Goal: Task Accomplishment & Management: Use online tool/utility

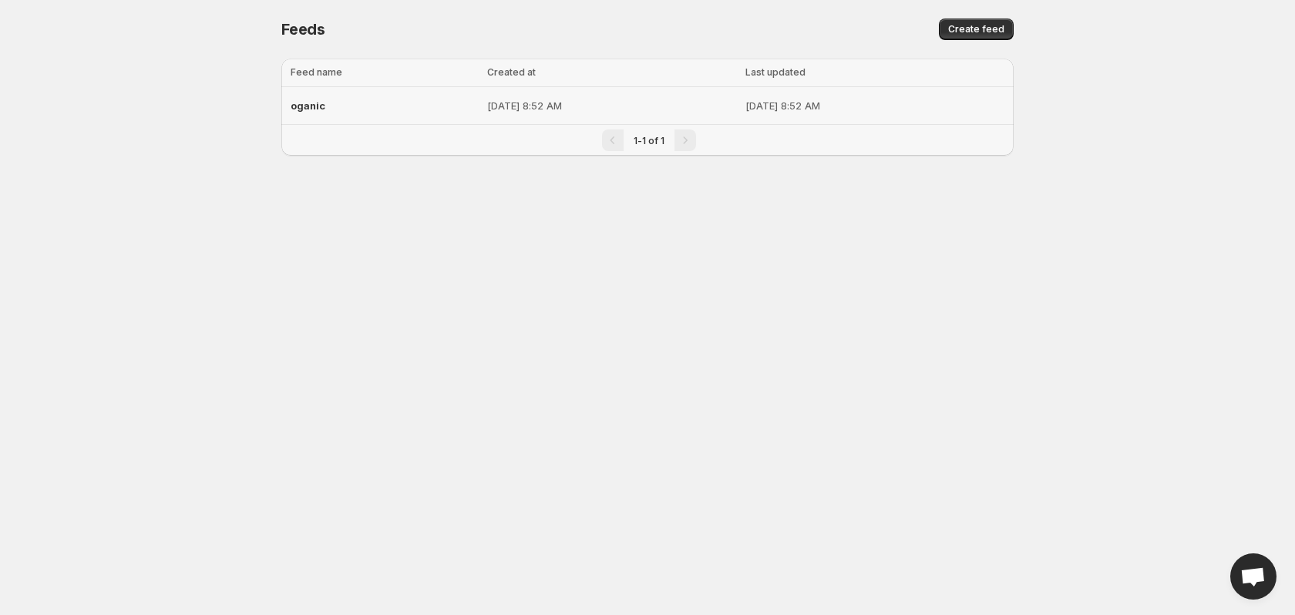
click at [320, 106] on span "oganic" at bounding box center [308, 105] width 35 height 12
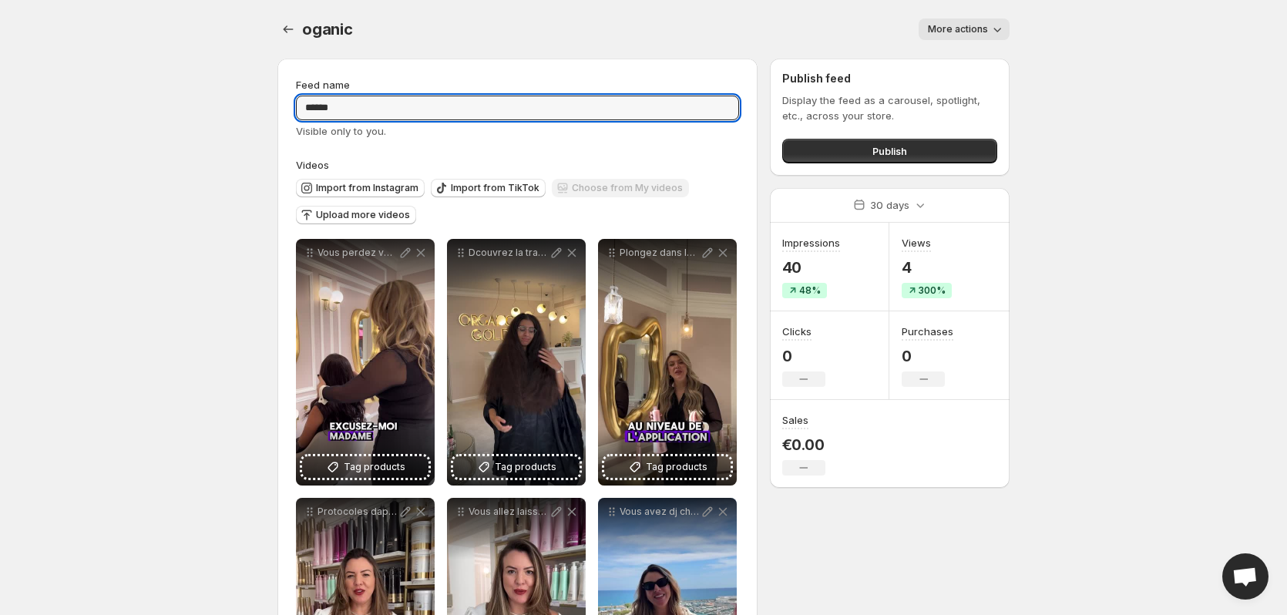
drag, startPoint x: 351, startPoint y: 101, endPoint x: 275, endPoint y: 101, distance: 75.5
click at [275, 101] on div "**********" at bounding box center [637, 543] width 744 height 994
drag, startPoint x: 377, startPoint y: 107, endPoint x: 297, endPoint y: 108, distance: 80.1
click at [297, 108] on input "****" at bounding box center [517, 108] width 443 height 25
type input "*****"
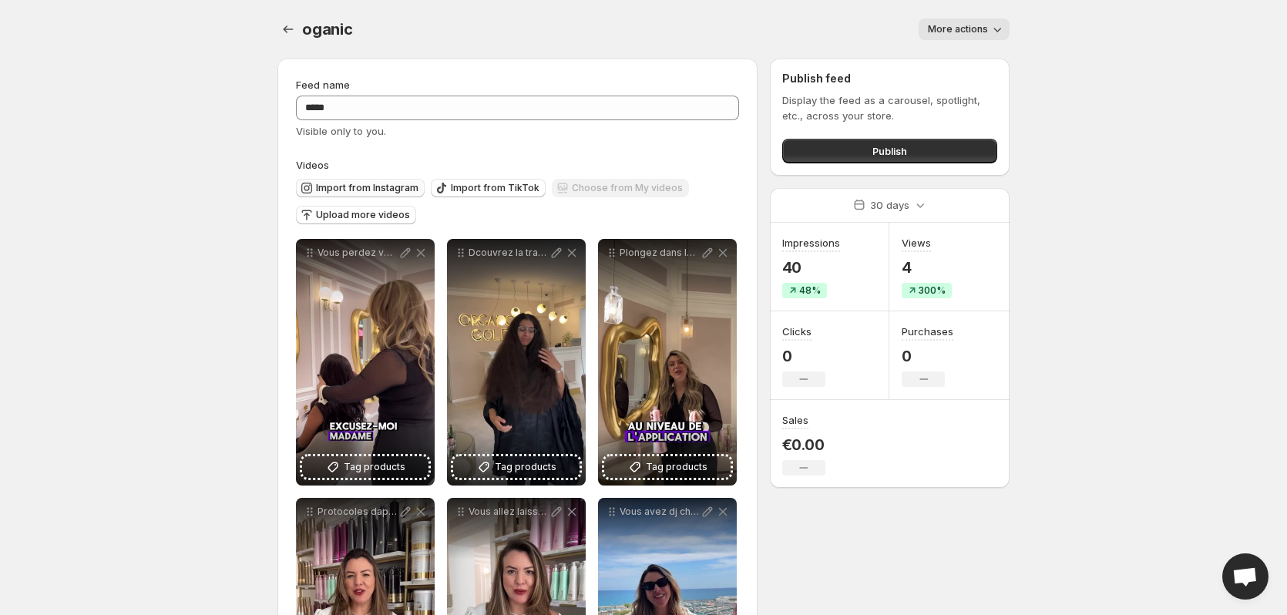
click at [395, 184] on span "Import from Instagram" at bounding box center [367, 188] width 102 height 12
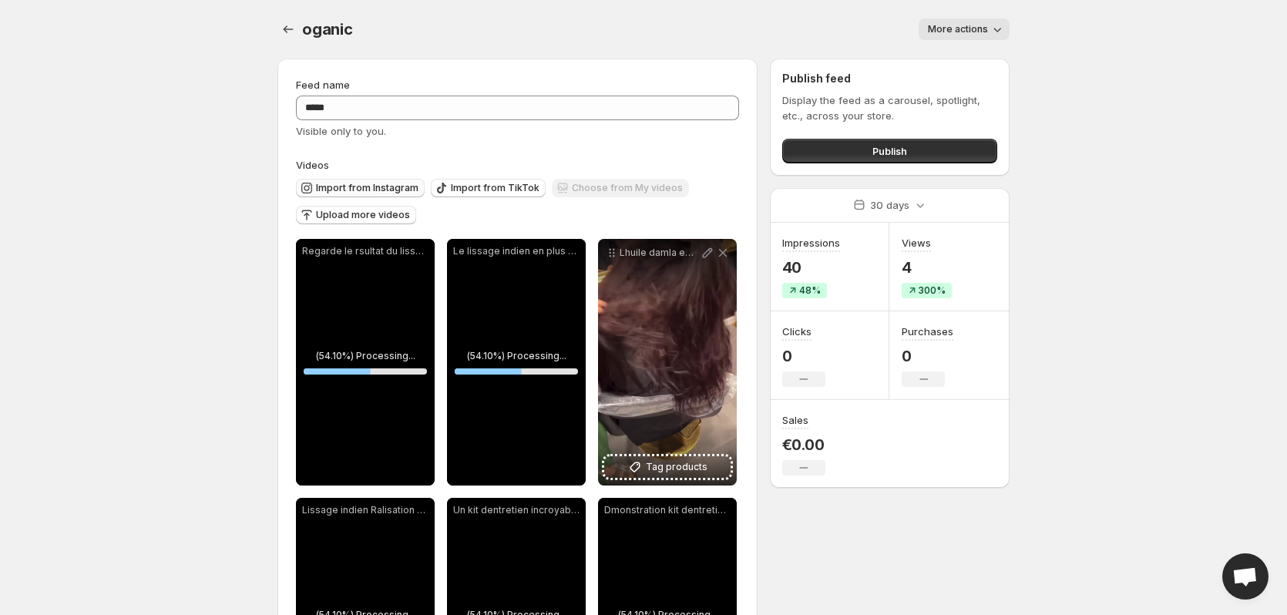
click at [351, 189] on span "Import from Instagram" at bounding box center [367, 188] width 102 height 12
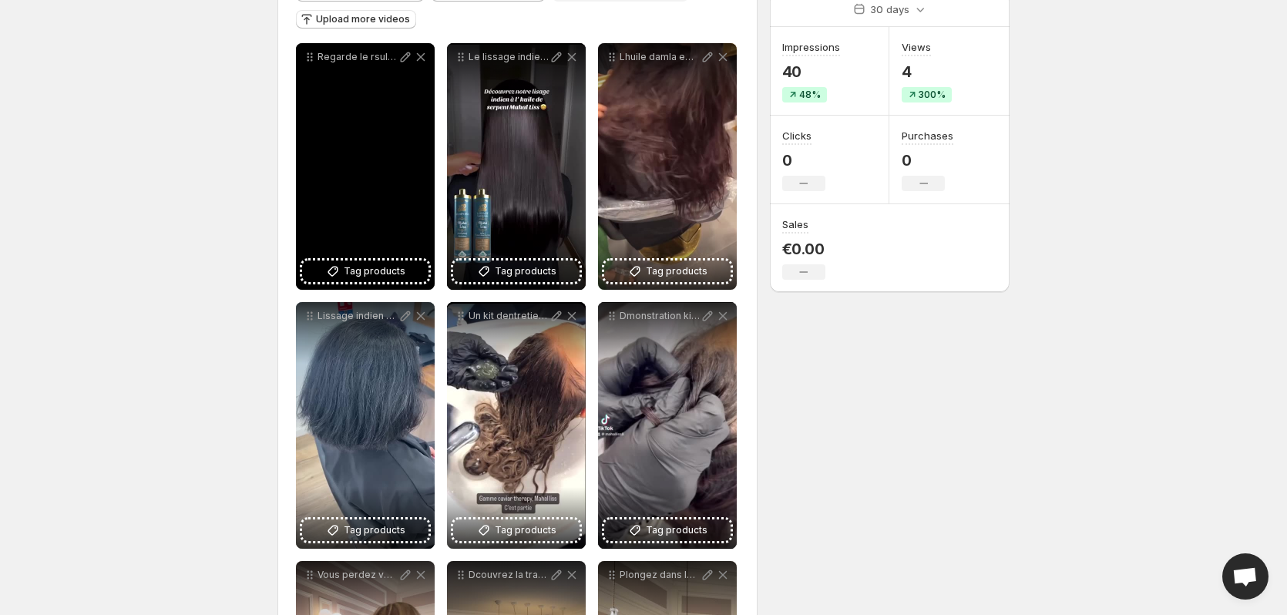
scroll to position [154, 0]
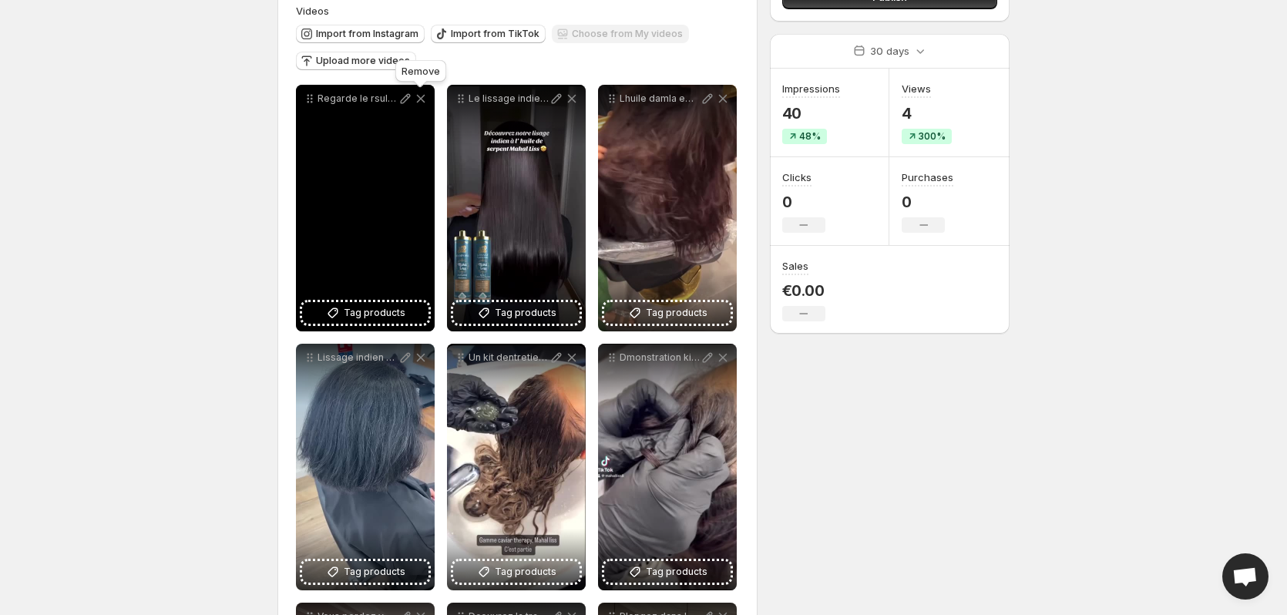
click at [422, 96] on icon at bounding box center [421, 99] width 8 height 8
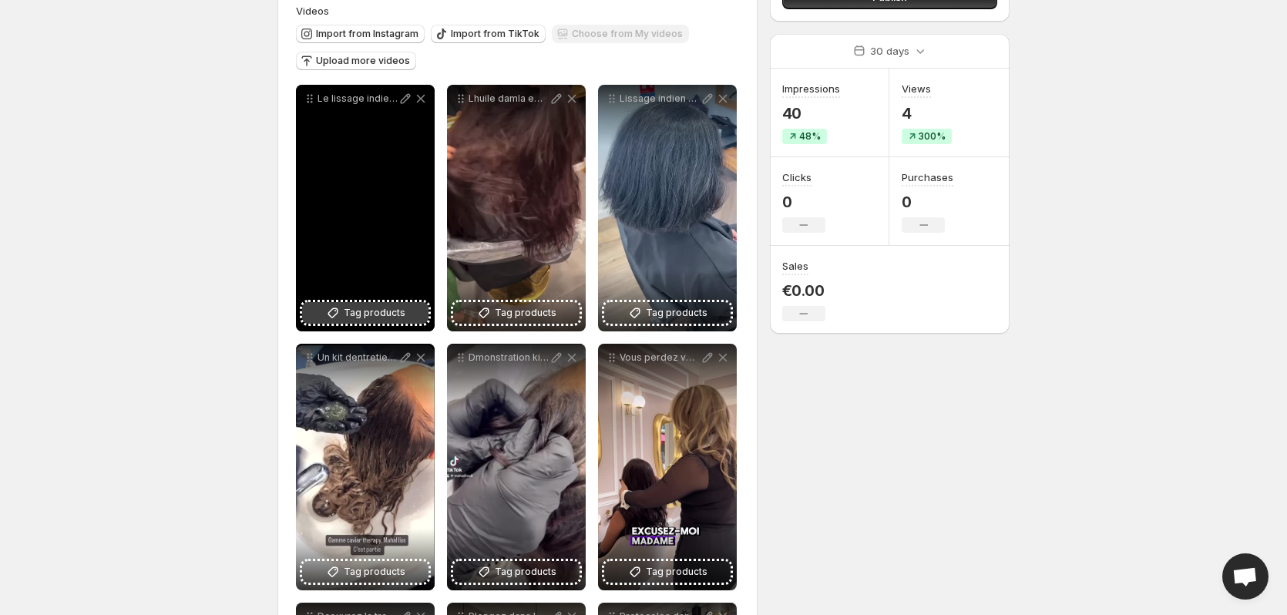
click at [334, 311] on icon at bounding box center [332, 312] width 15 height 15
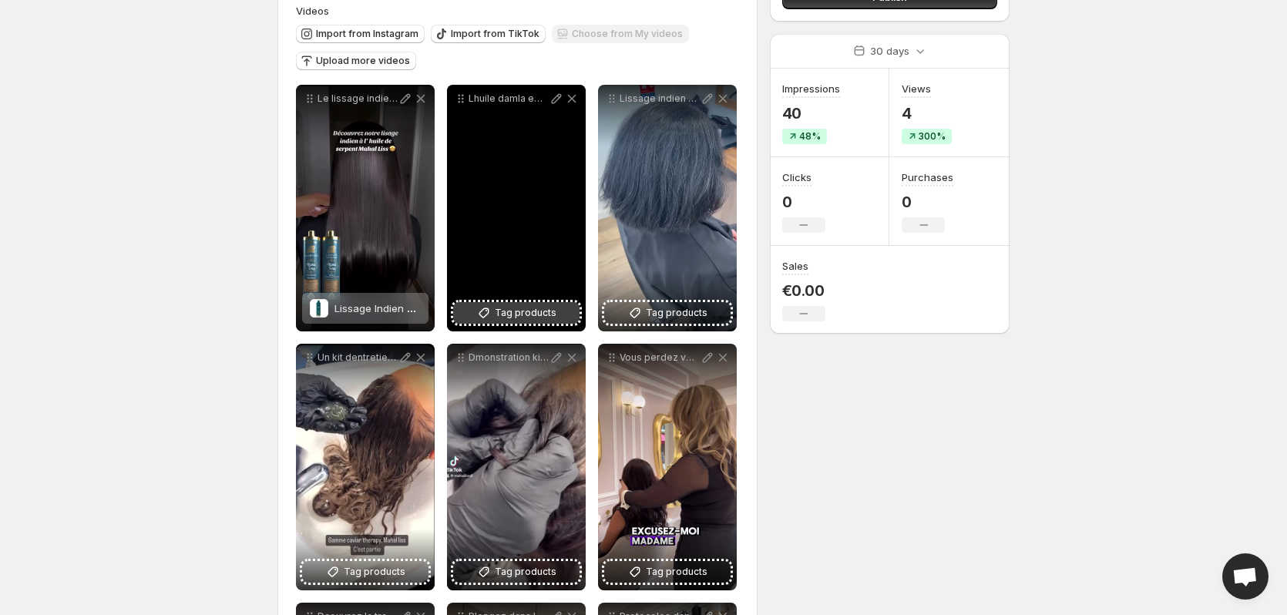
click at [533, 314] on span "Tag products" at bounding box center [526, 312] width 62 height 15
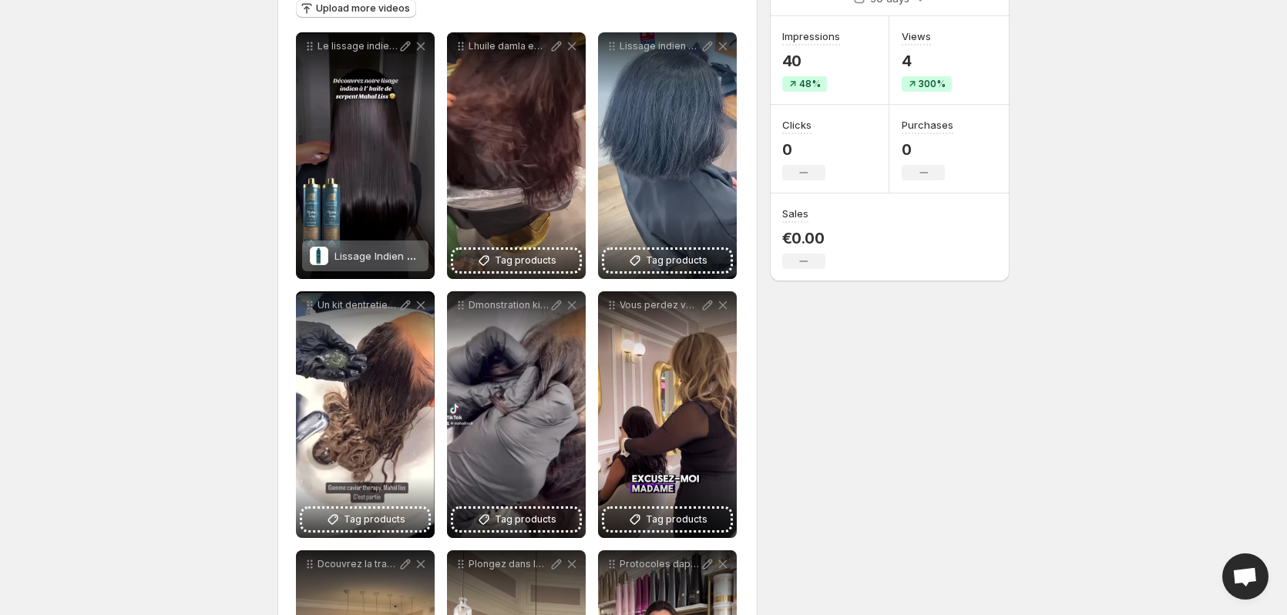
scroll to position [231, 0]
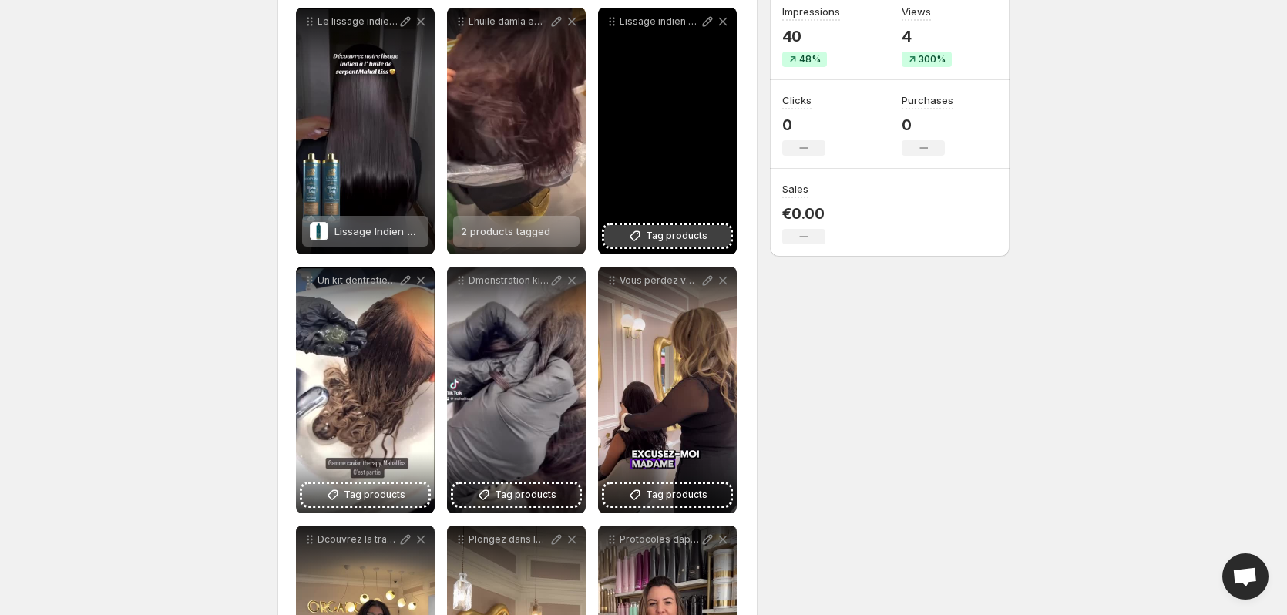
click at [690, 233] on span "Tag products" at bounding box center [677, 235] width 62 height 15
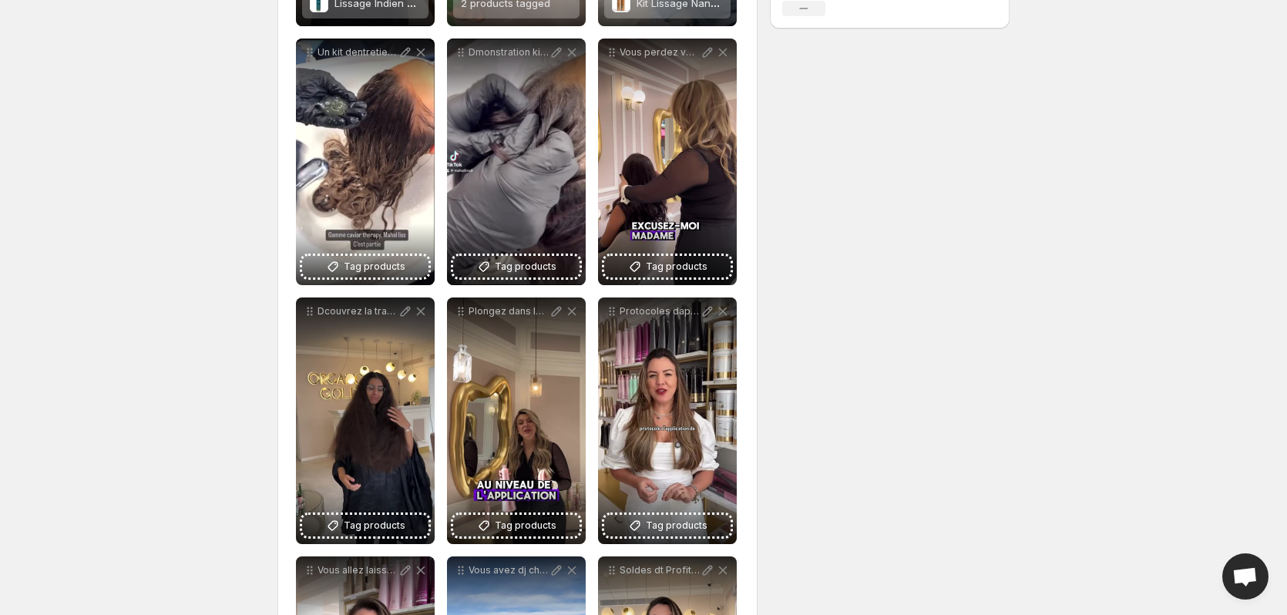
scroll to position [462, 0]
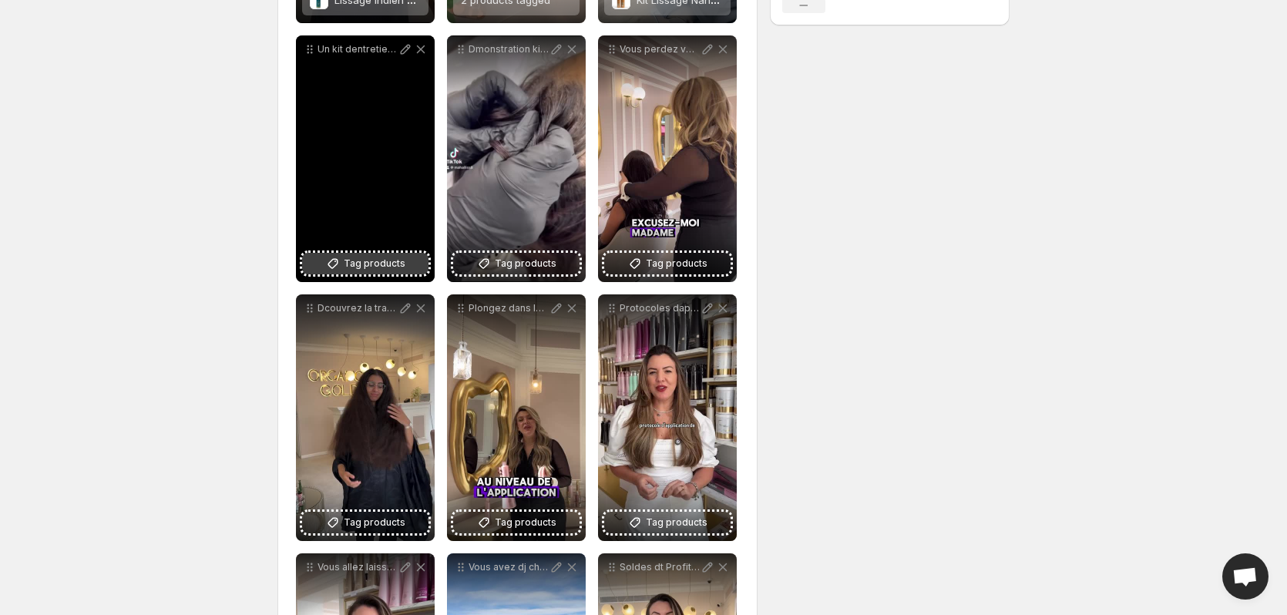
click at [360, 261] on span "Tag products" at bounding box center [375, 263] width 62 height 15
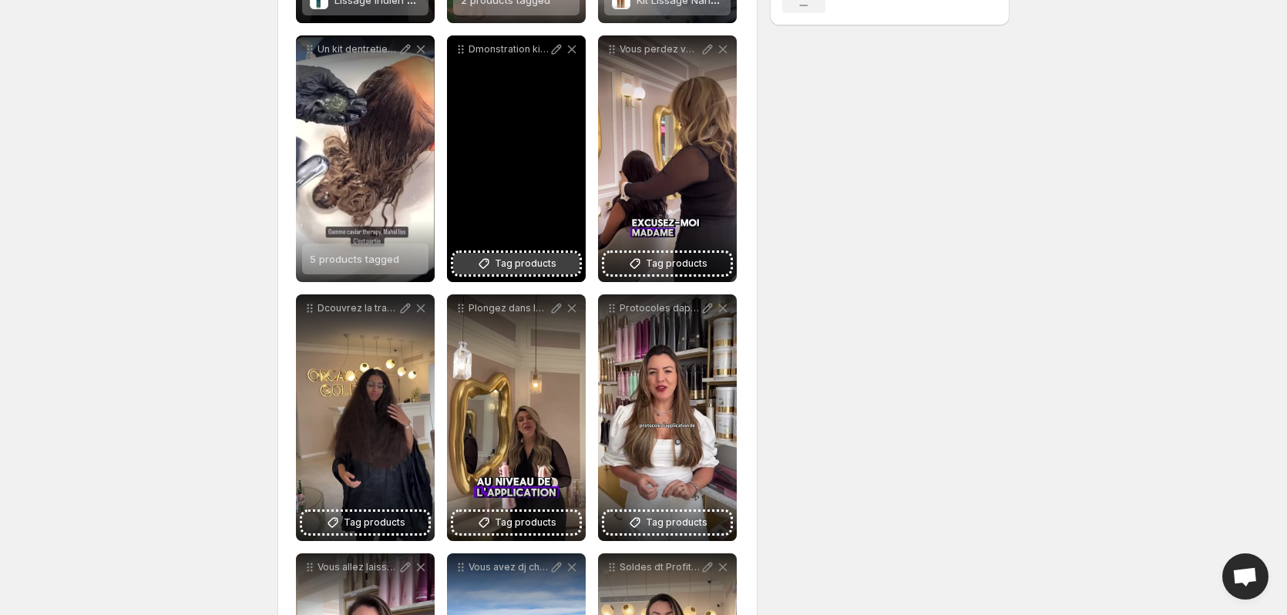
click at [522, 265] on span "Tag products" at bounding box center [526, 263] width 62 height 15
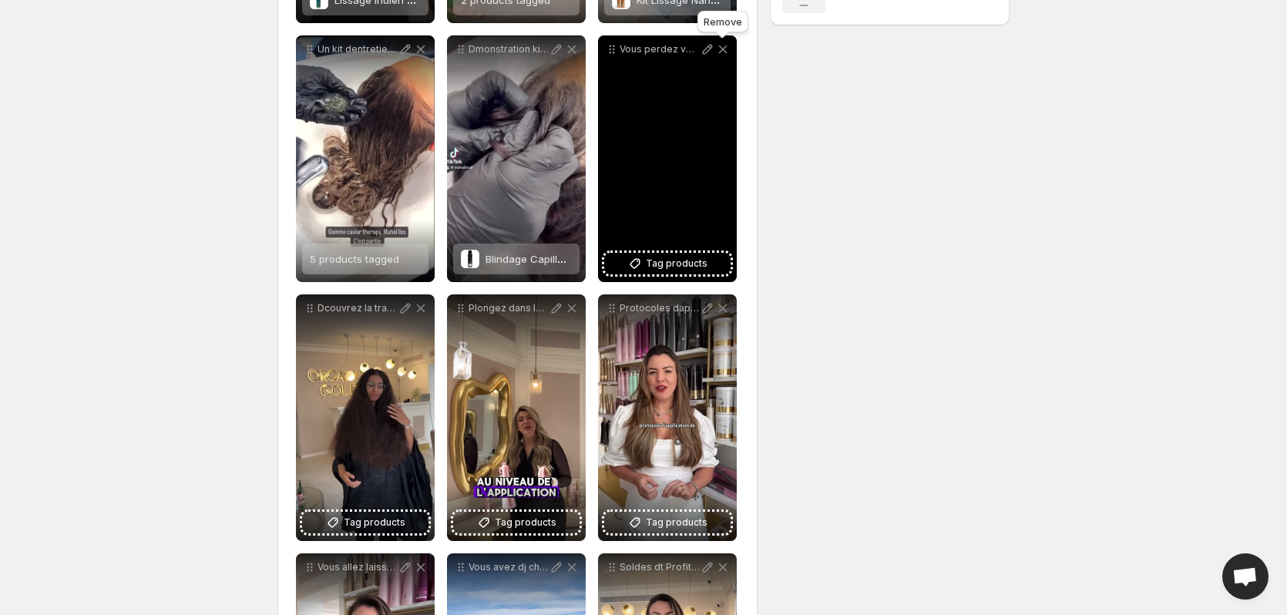
click at [724, 50] on icon at bounding box center [723, 49] width 8 height 8
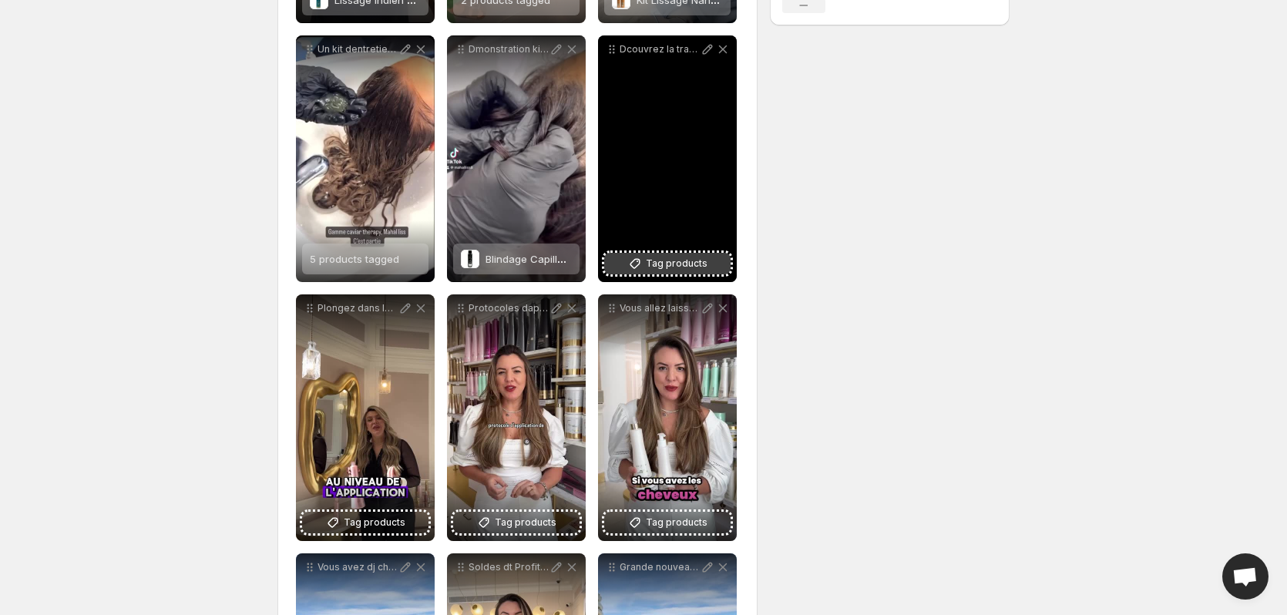
click at [692, 264] on span "Tag products" at bounding box center [677, 263] width 62 height 15
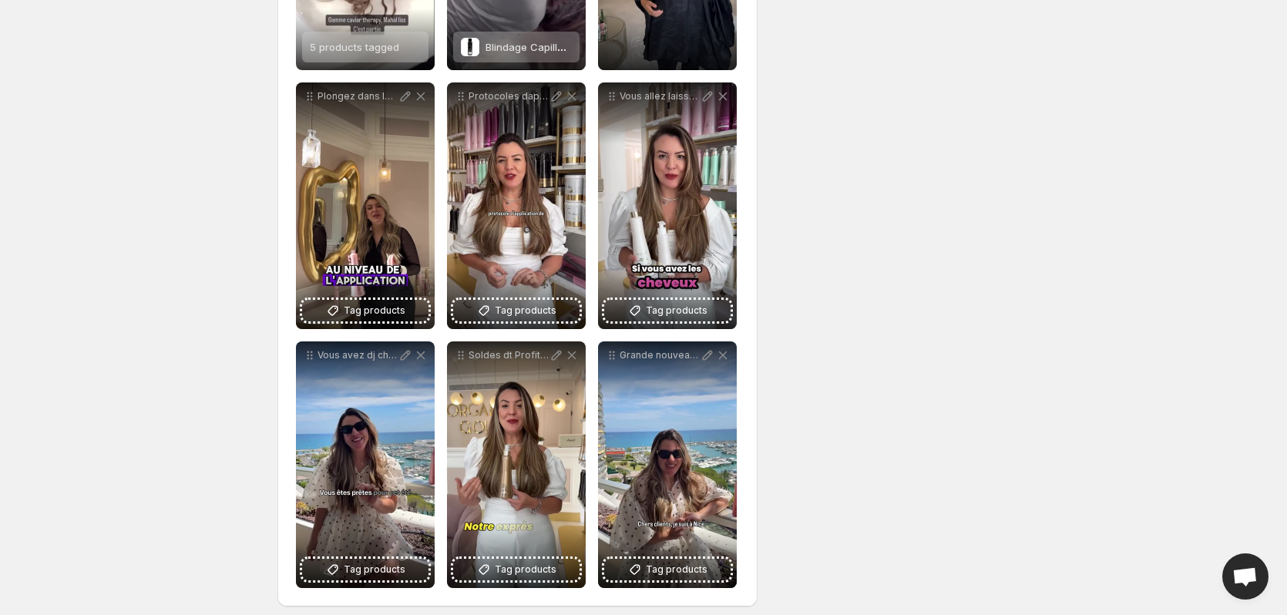
scroll to position [684, 0]
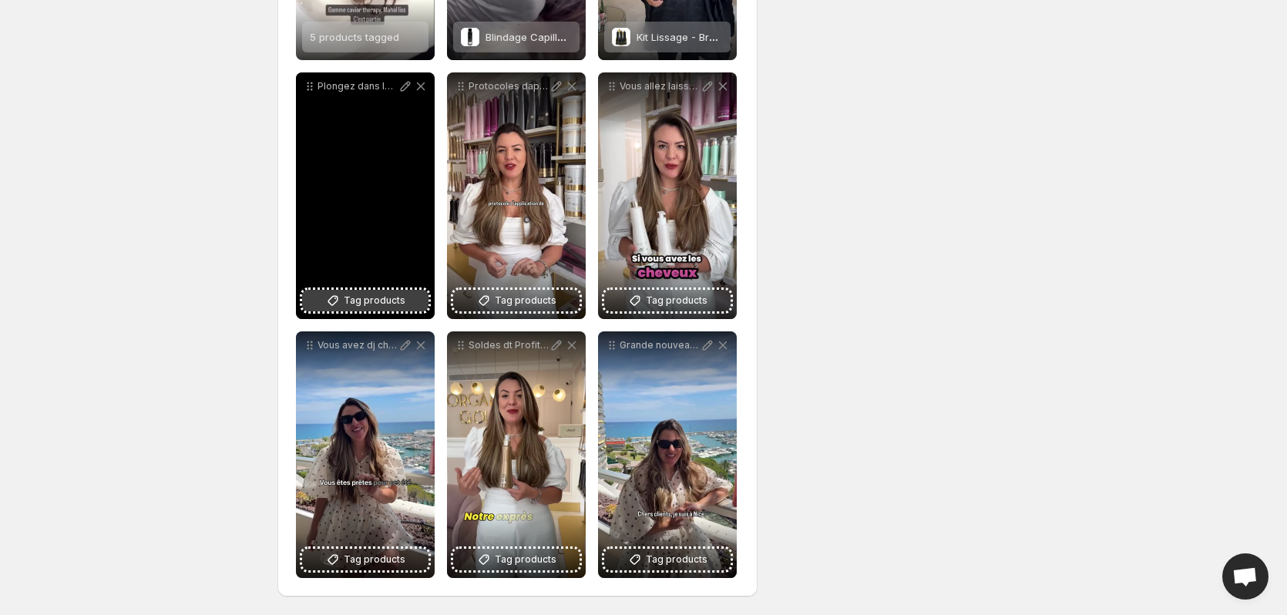
click at [378, 295] on span "Tag products" at bounding box center [375, 300] width 62 height 15
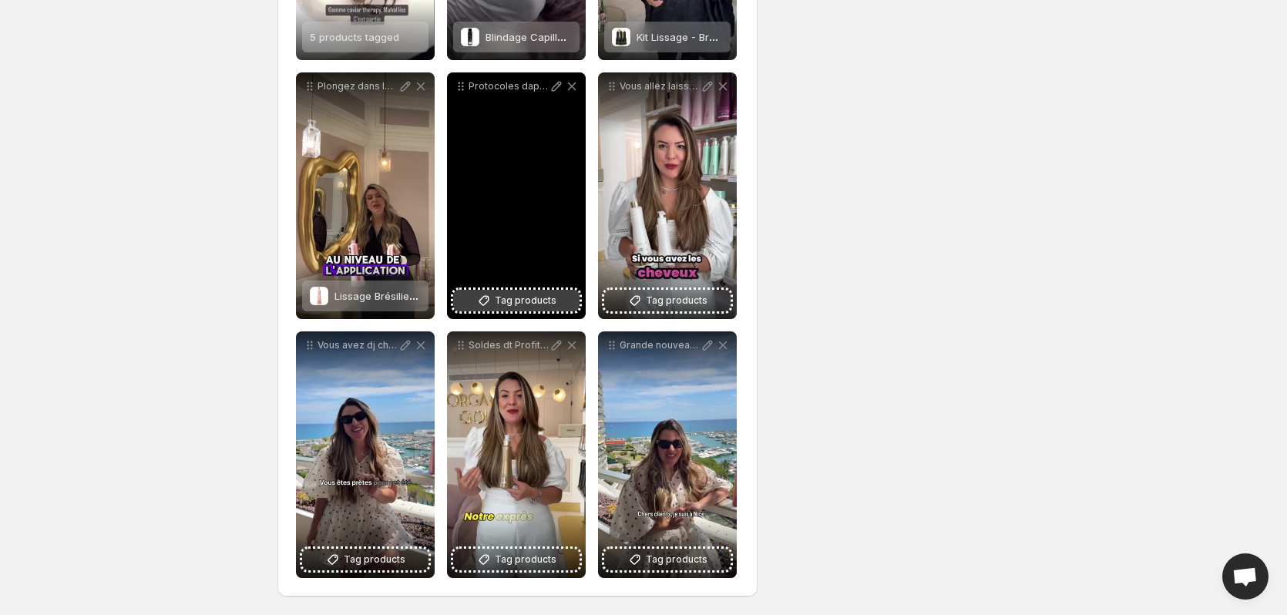
click at [523, 297] on span "Tag products" at bounding box center [526, 300] width 62 height 15
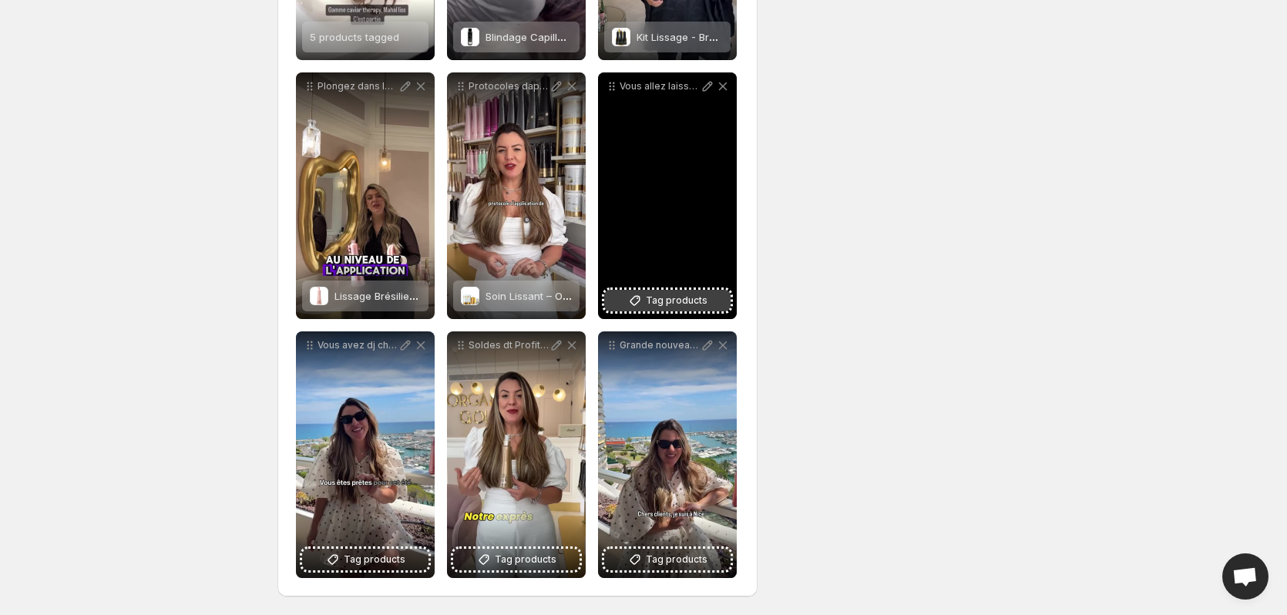
click at [698, 301] on span "Tag products" at bounding box center [677, 300] width 62 height 15
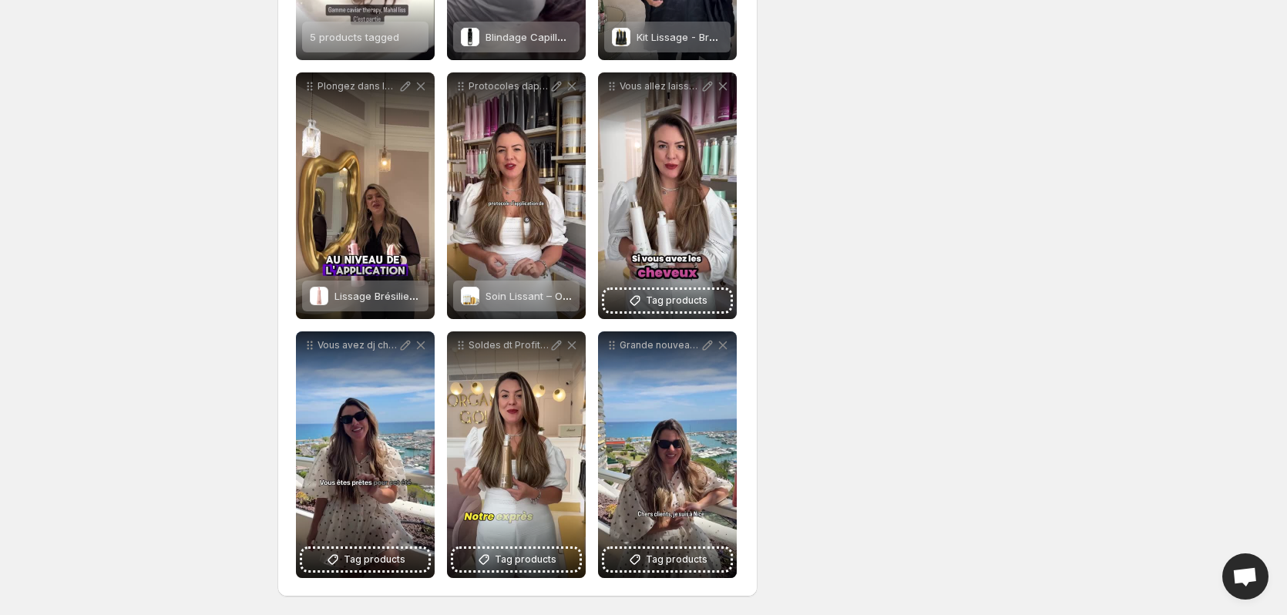
scroll to position [0, 0]
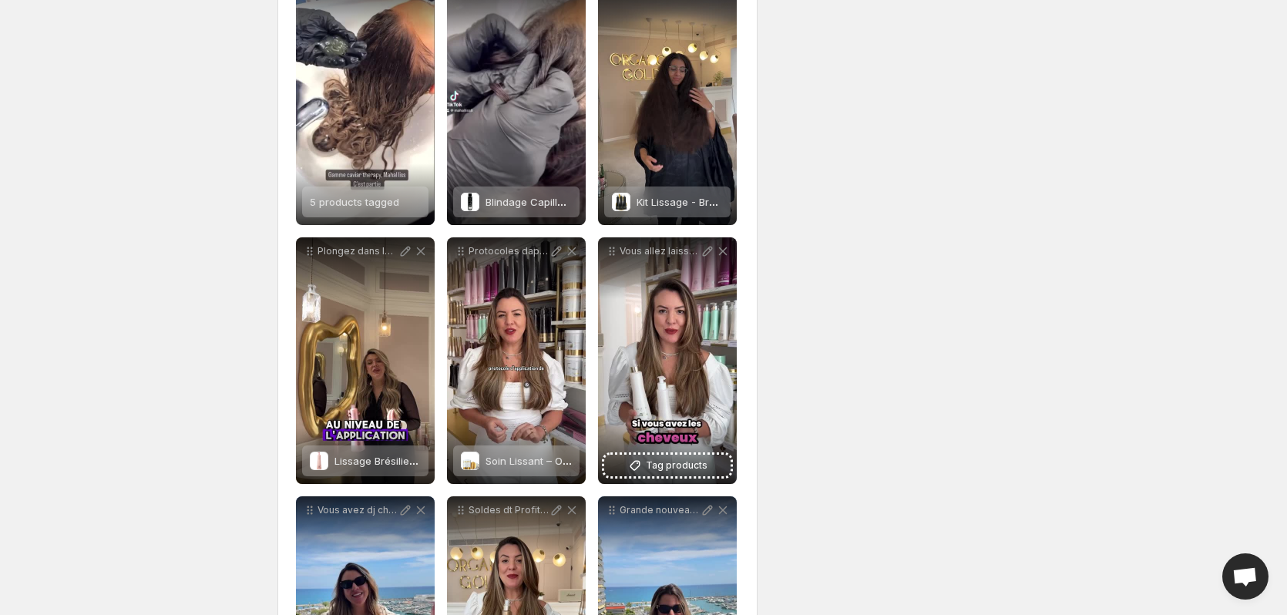
scroll to position [684, 0]
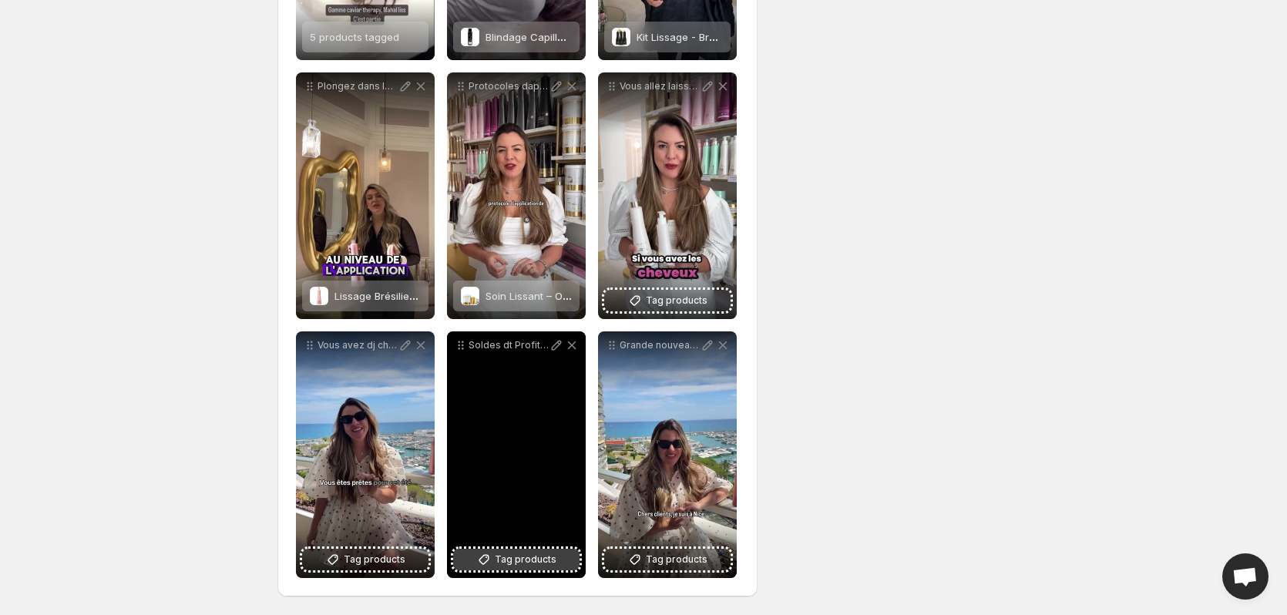
click at [483, 556] on icon at bounding box center [483, 559] width 15 height 15
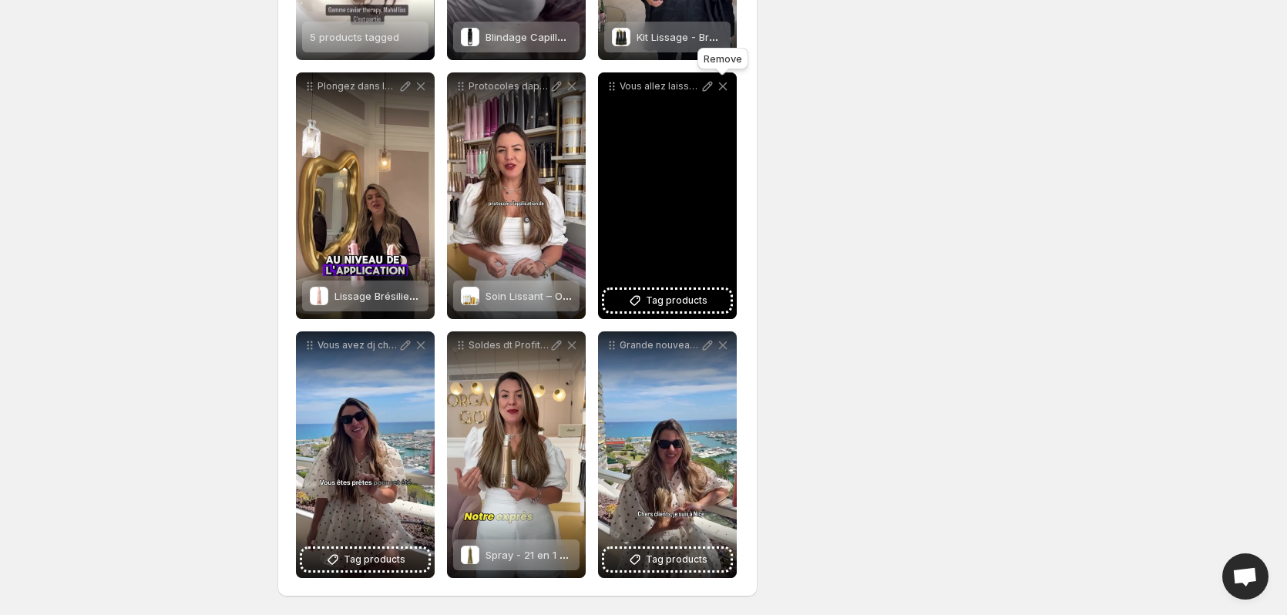
drag, startPoint x: 728, startPoint y: 90, endPoint x: 735, endPoint y: 86, distance: 8.3
click at [729, 89] on icon at bounding box center [722, 86] width 15 height 15
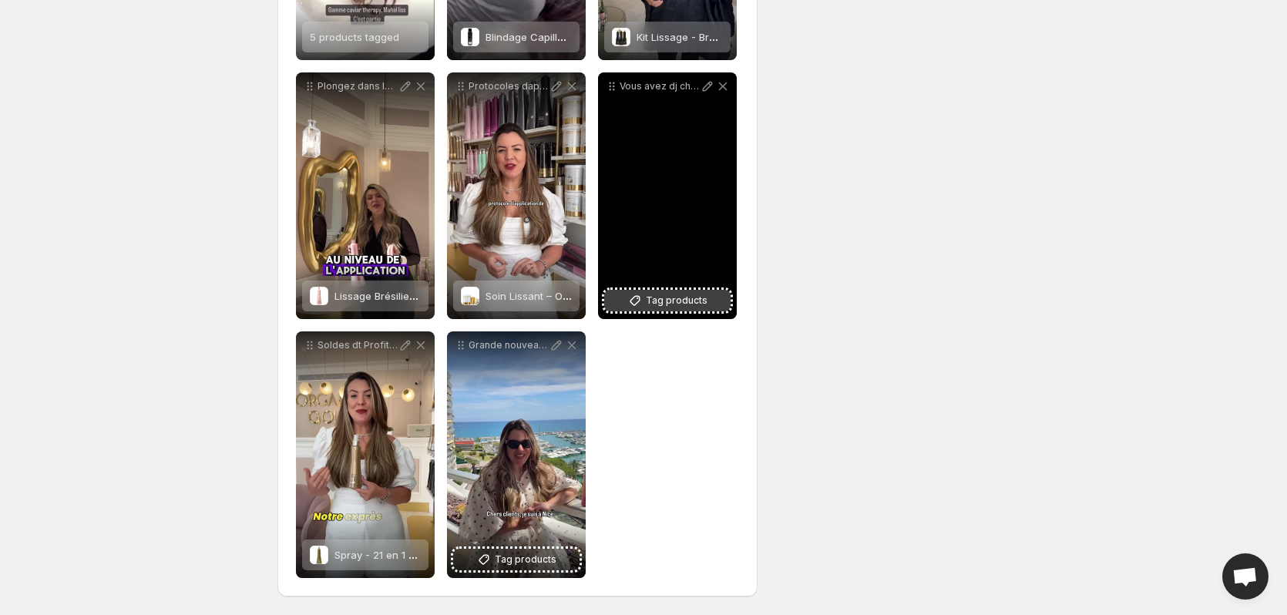
click at [683, 291] on button "Tag products" at bounding box center [667, 301] width 126 height 22
click at [687, 290] on span "2 products tagged" at bounding box center [656, 296] width 89 height 12
click at [679, 294] on span "2 products tagged" at bounding box center [656, 296] width 89 height 12
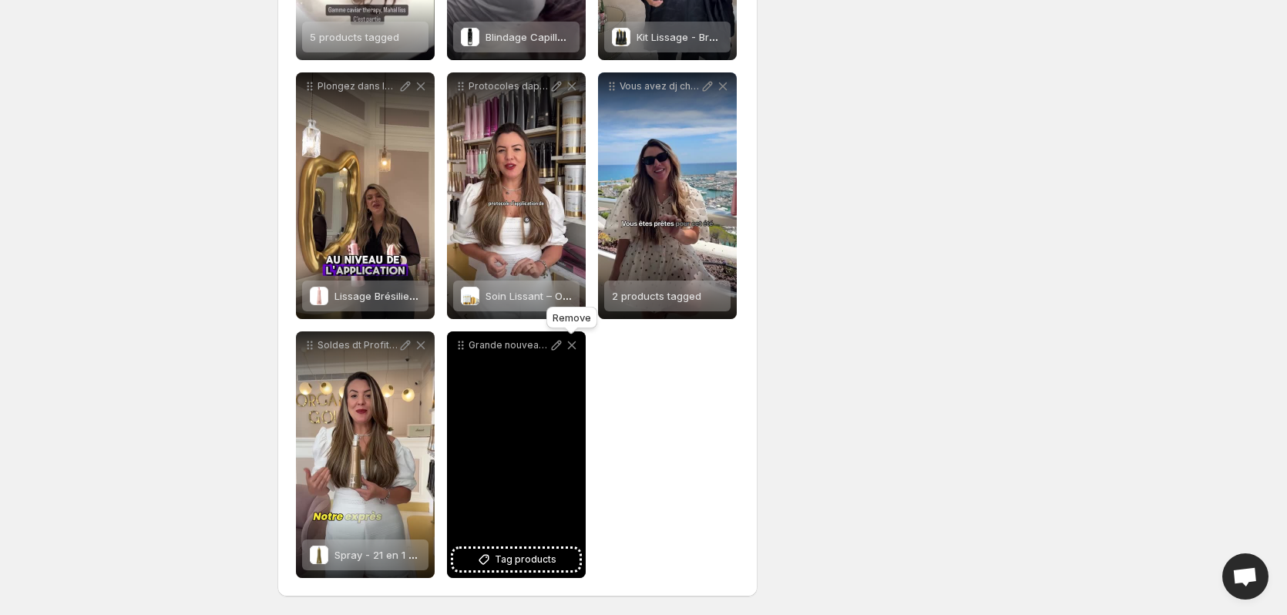
click at [576, 346] on icon at bounding box center [571, 345] width 15 height 15
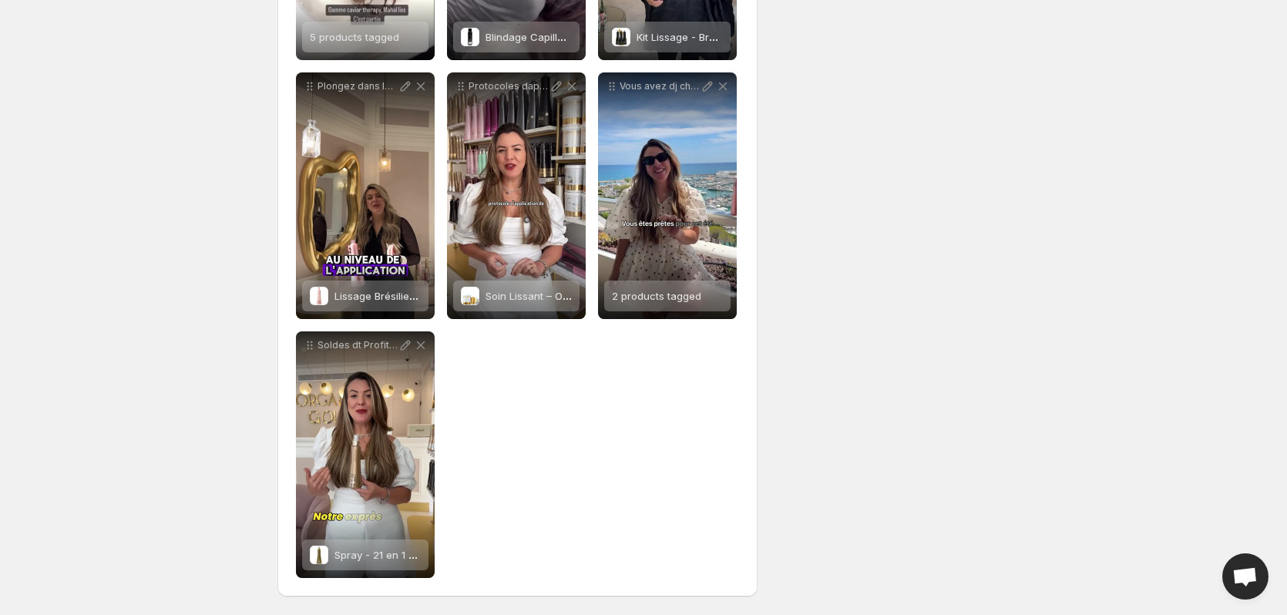
click at [733, 445] on div "**********" at bounding box center [517, 66] width 443 height 1023
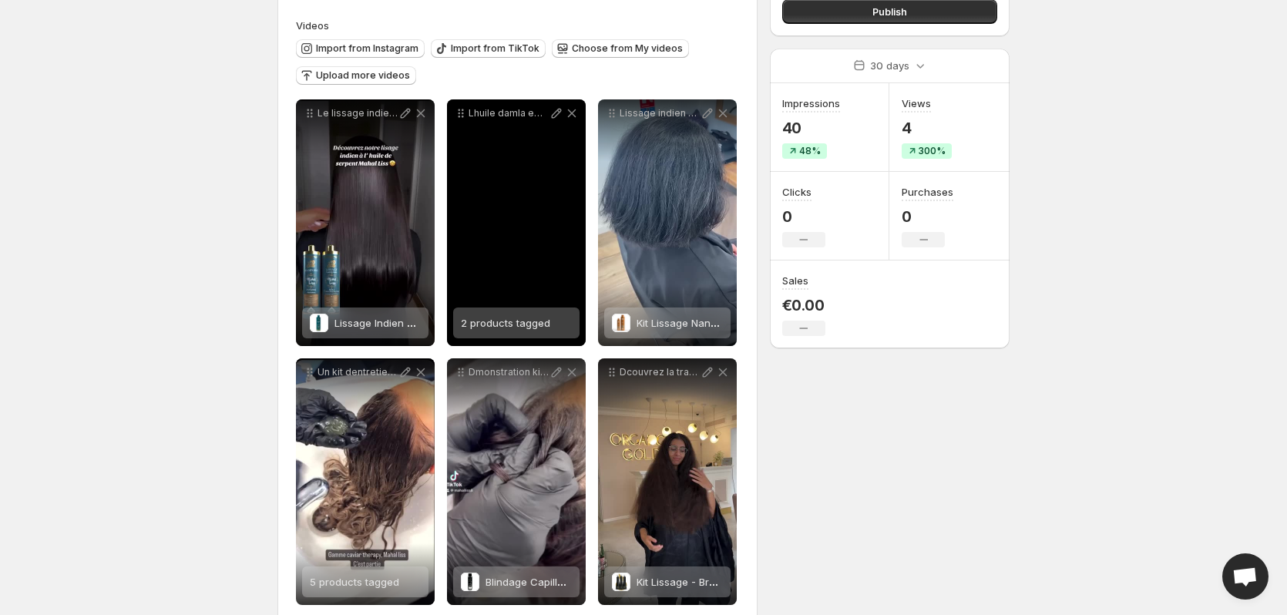
scroll to position [453, 0]
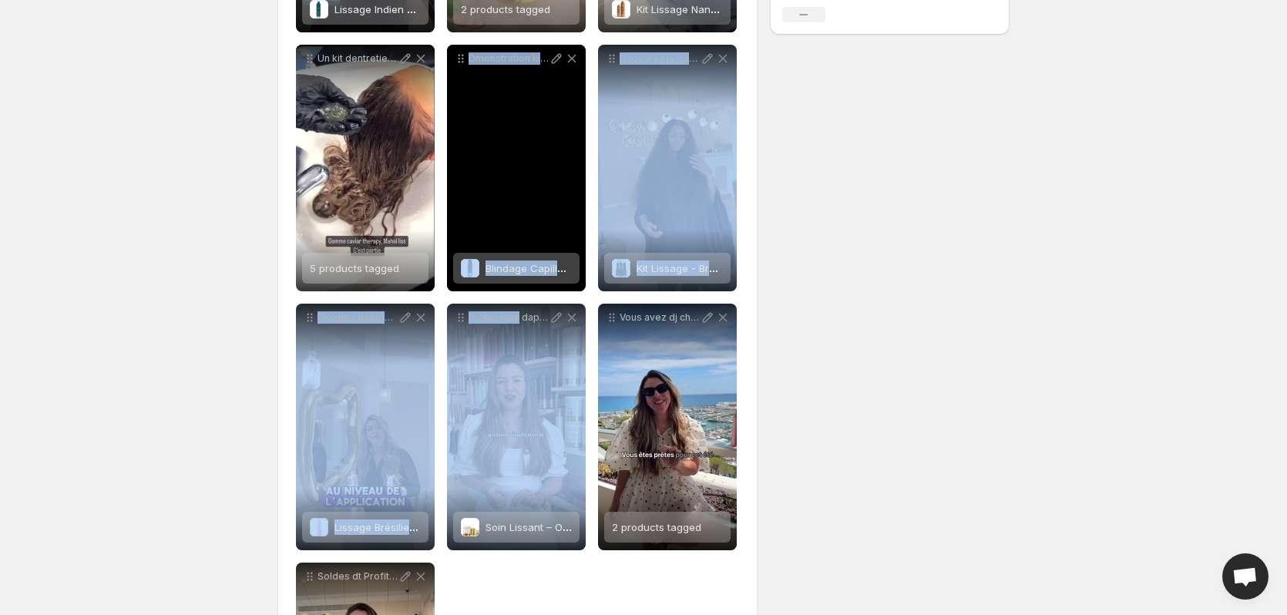
drag, startPoint x: 516, startPoint y: 424, endPoint x: 499, endPoint y: 192, distance: 232.6
click at [462, 146] on div "**********" at bounding box center [517, 297] width 443 height 1023
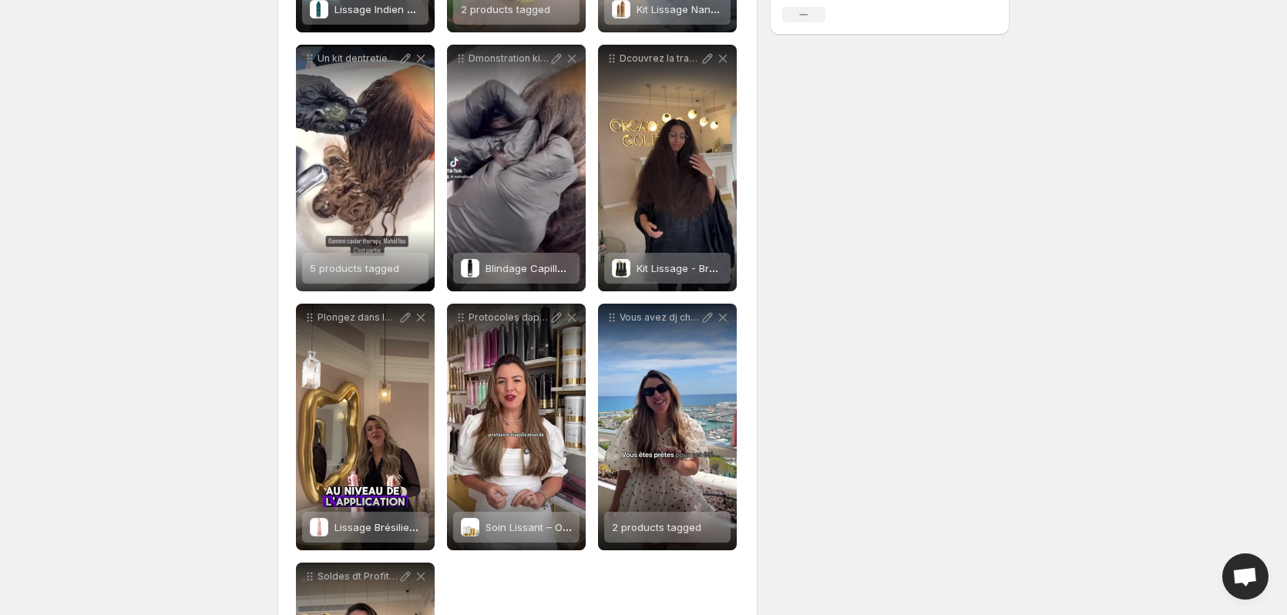
drag, startPoint x: 930, startPoint y: 419, endPoint x: 618, endPoint y: 338, distance: 322.4
click at [930, 419] on div "**********" at bounding box center [637, 219] width 744 height 1253
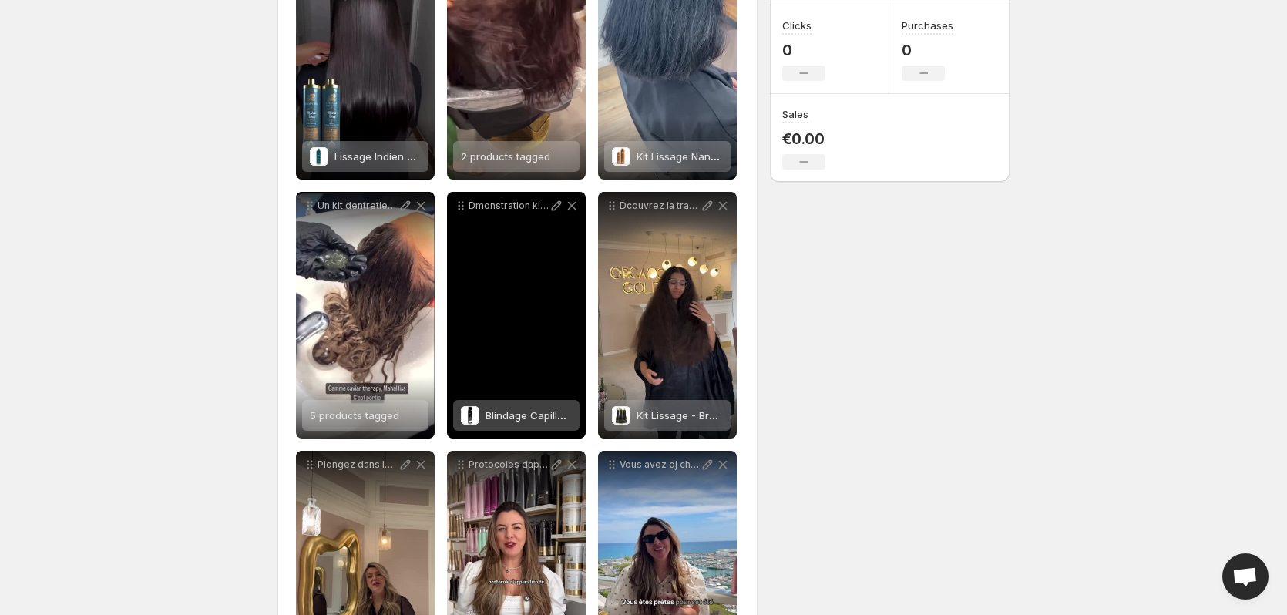
scroll to position [299, 0]
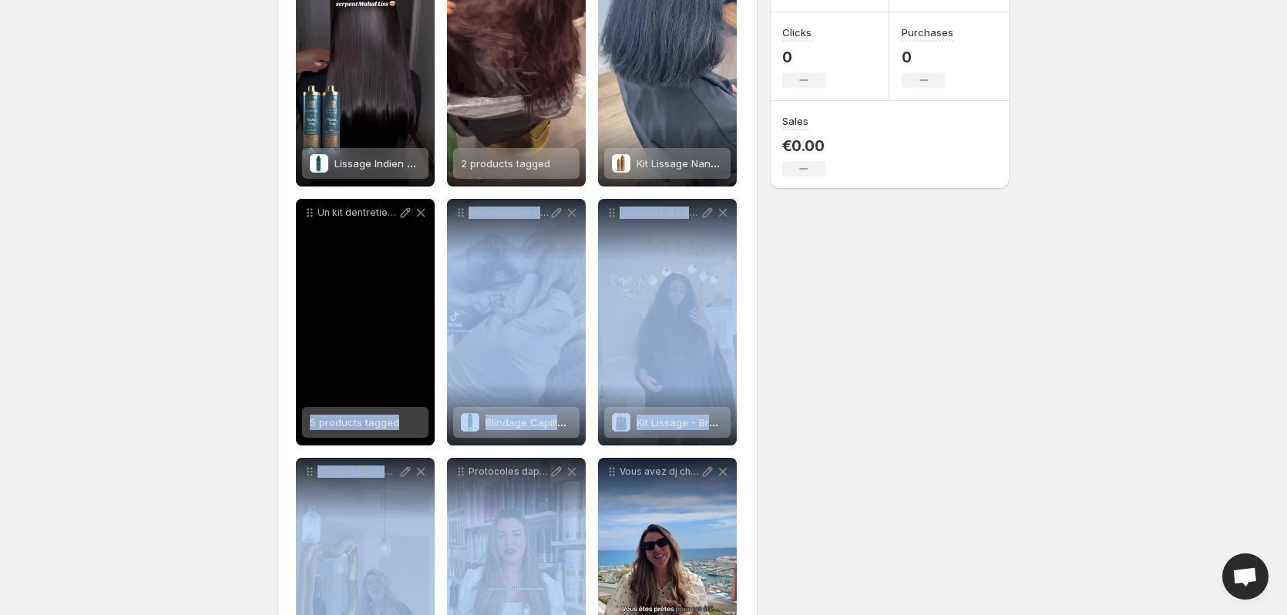
drag, startPoint x: 465, startPoint y: 480, endPoint x: 426, endPoint y: 301, distance: 183.6
click at [426, 301] on div "**********" at bounding box center [517, 451] width 443 height 1023
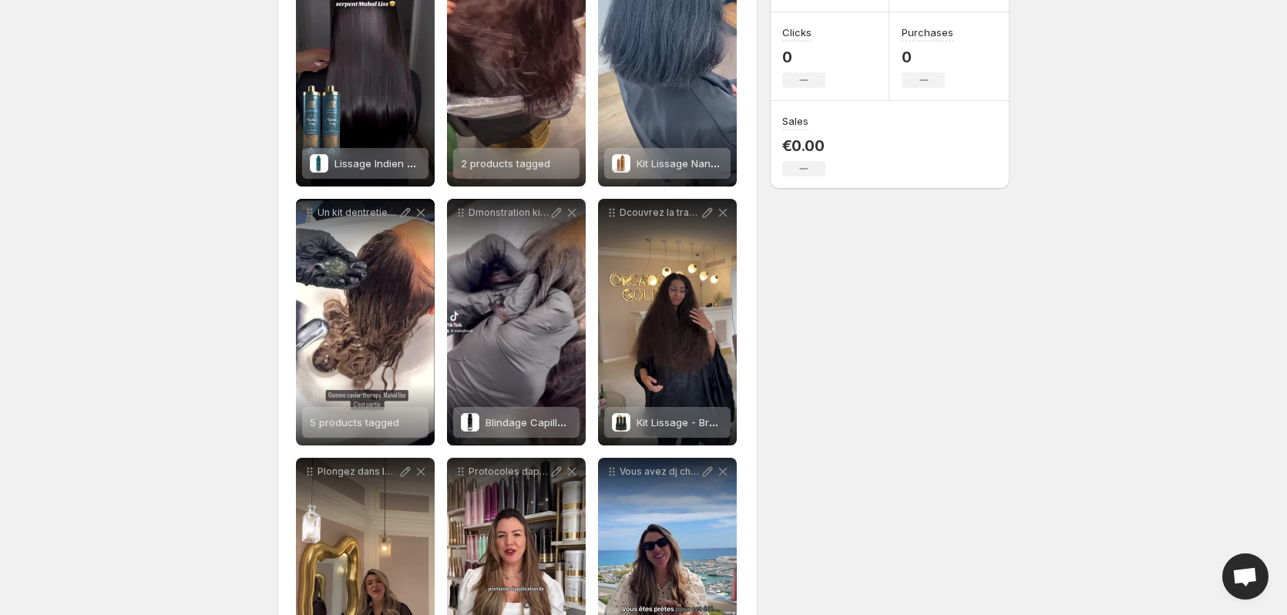
click at [1066, 316] on html "**********" at bounding box center [643, 8] width 1287 height 615
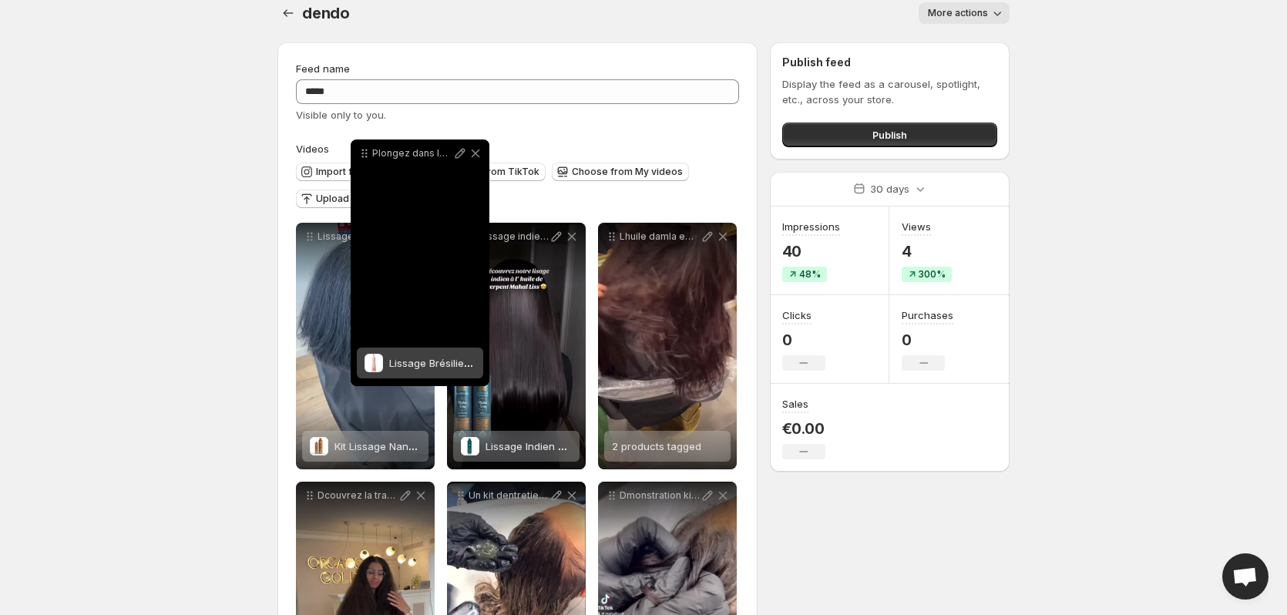
scroll to position [8, 0]
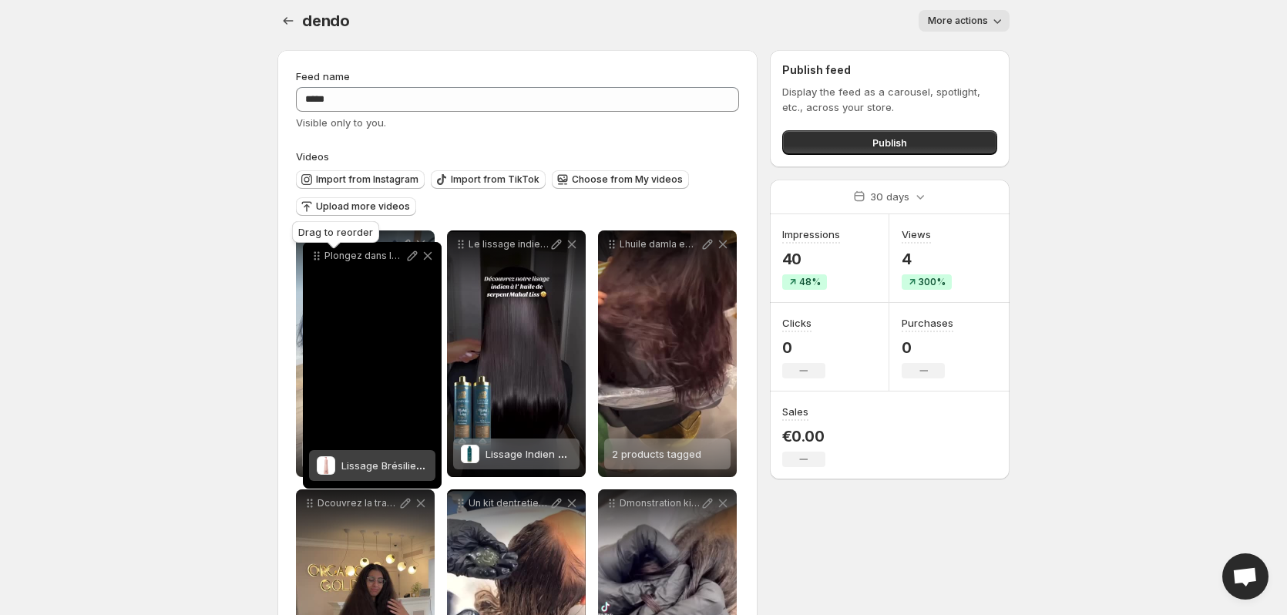
drag, startPoint x: 313, startPoint y: 472, endPoint x: 317, endPoint y: 255, distance: 216.6
click at [317, 255] on icon at bounding box center [316, 255] width 15 height 15
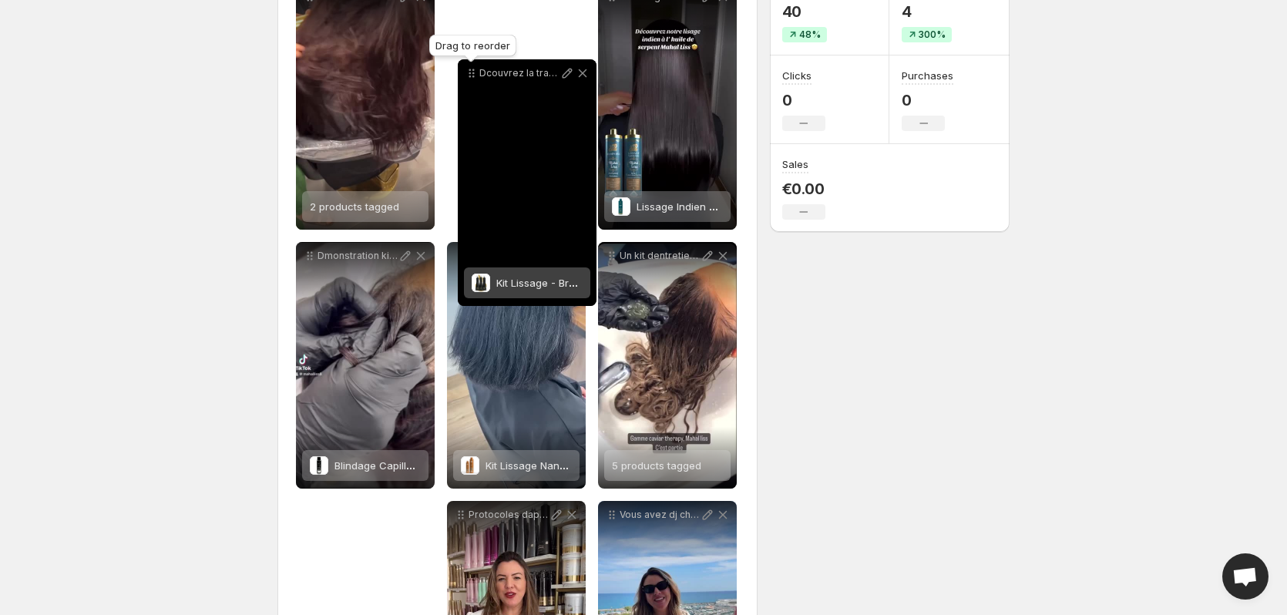
scroll to position [230, 0]
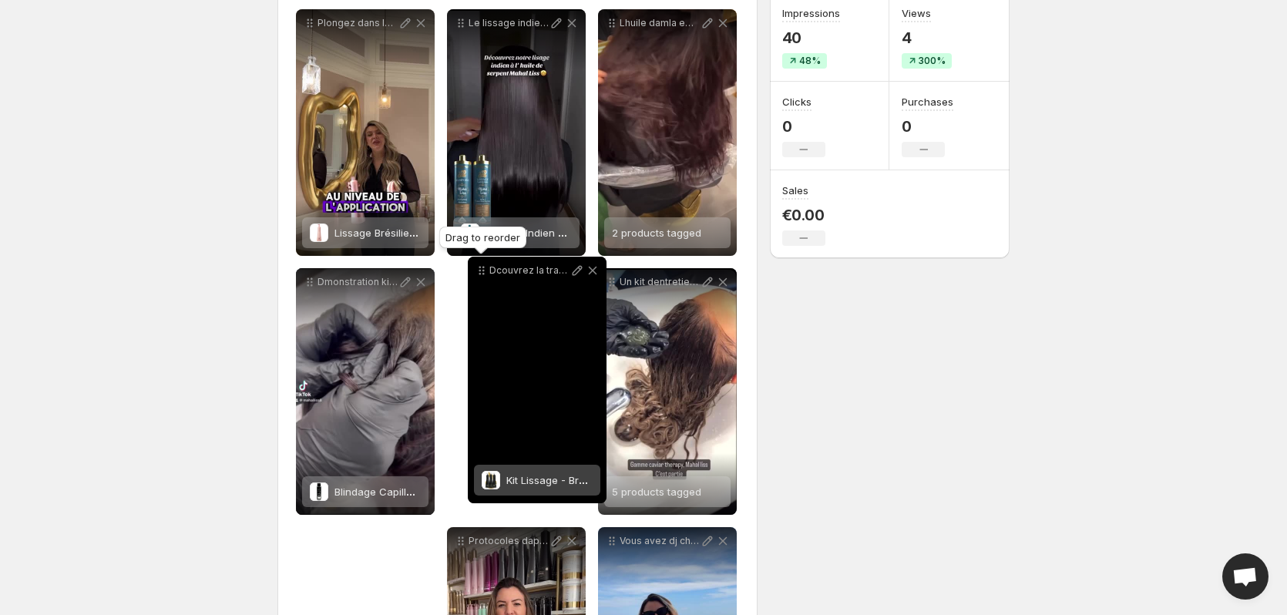
drag, startPoint x: 312, startPoint y: 301, endPoint x: 484, endPoint y: 271, distance: 174.3
click at [484, 271] on icon at bounding box center [483, 271] width 2 height 2
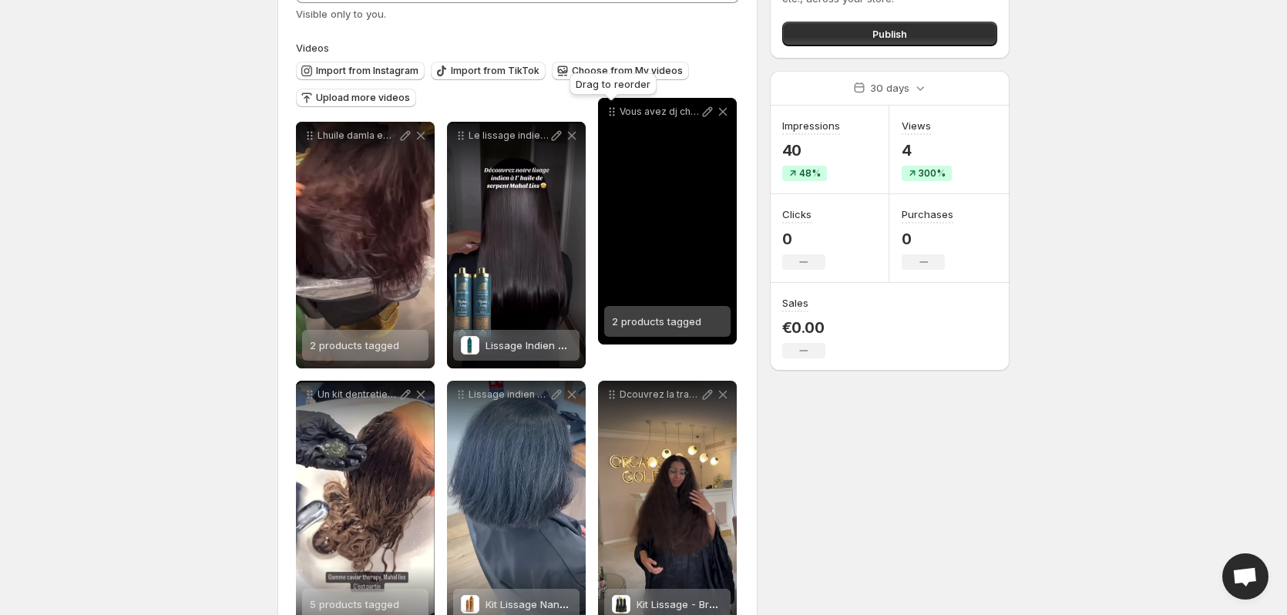
scroll to position [95, 0]
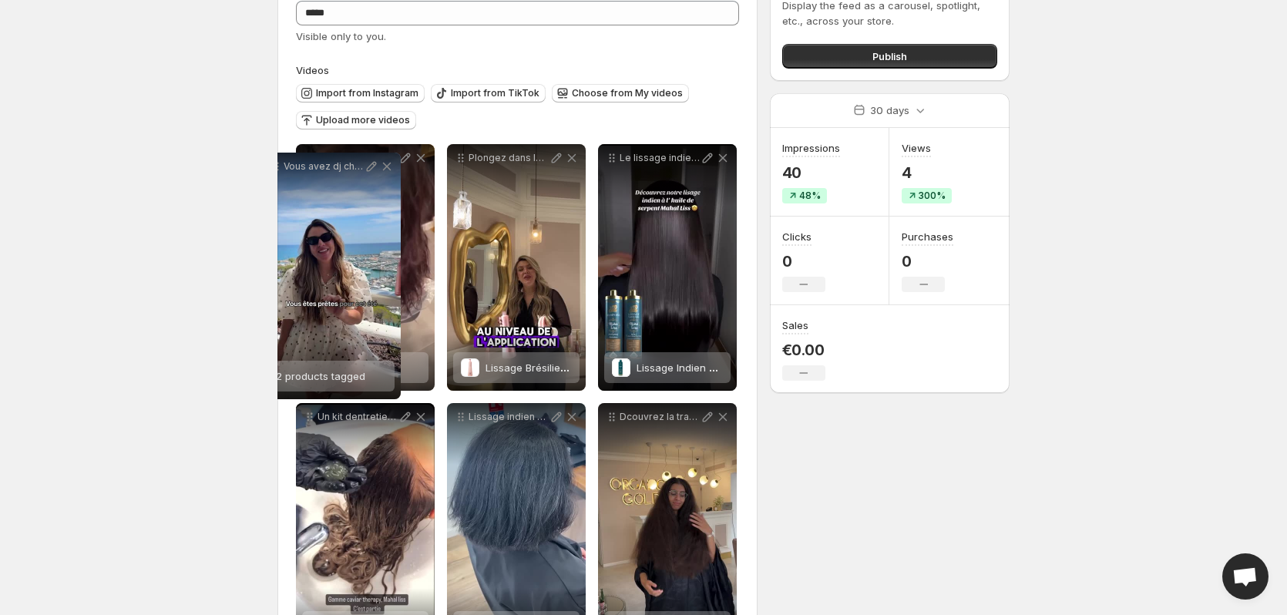
drag, startPoint x: 611, startPoint y: 233, endPoint x: 422, endPoint y: 176, distance: 198.0
click at [276, 166] on icon at bounding box center [275, 167] width 2 height 2
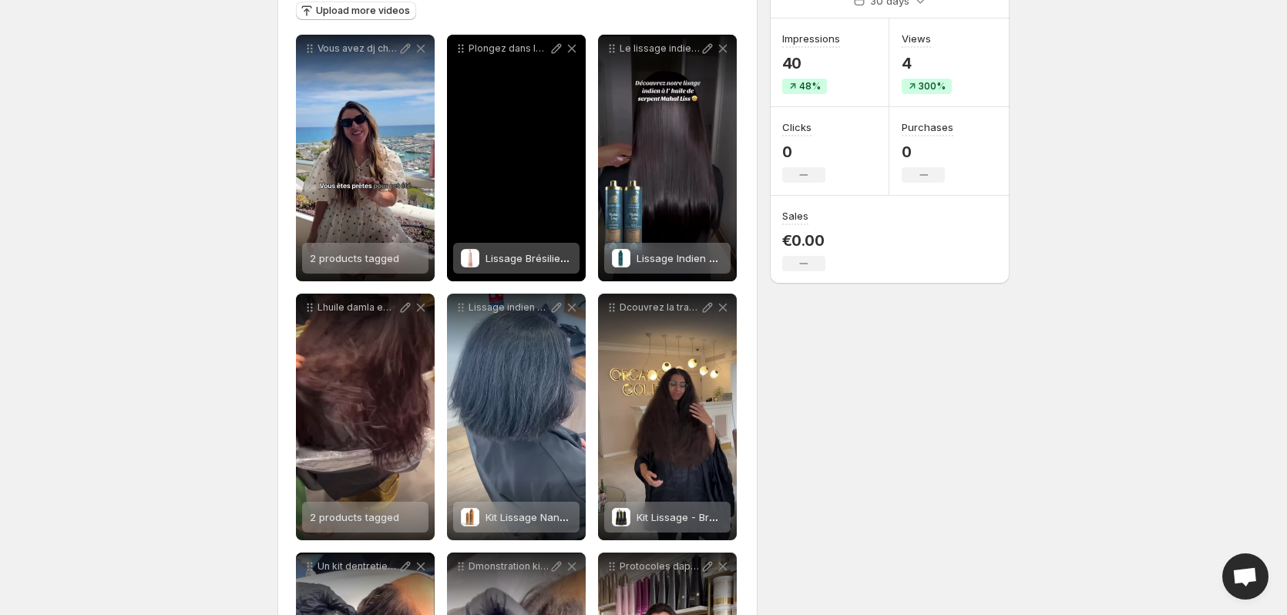
scroll to position [172, 0]
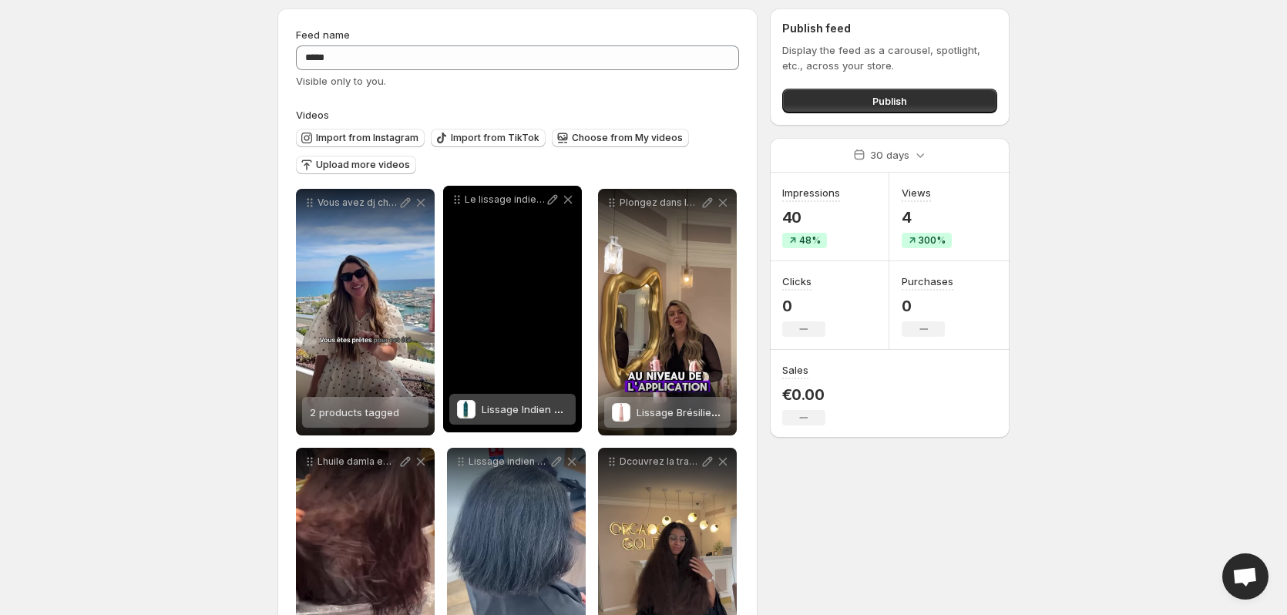
drag, startPoint x: 615, startPoint y: 78, endPoint x: 469, endPoint y: 217, distance: 201.1
click at [465, 207] on icon at bounding box center [456, 199] width 15 height 15
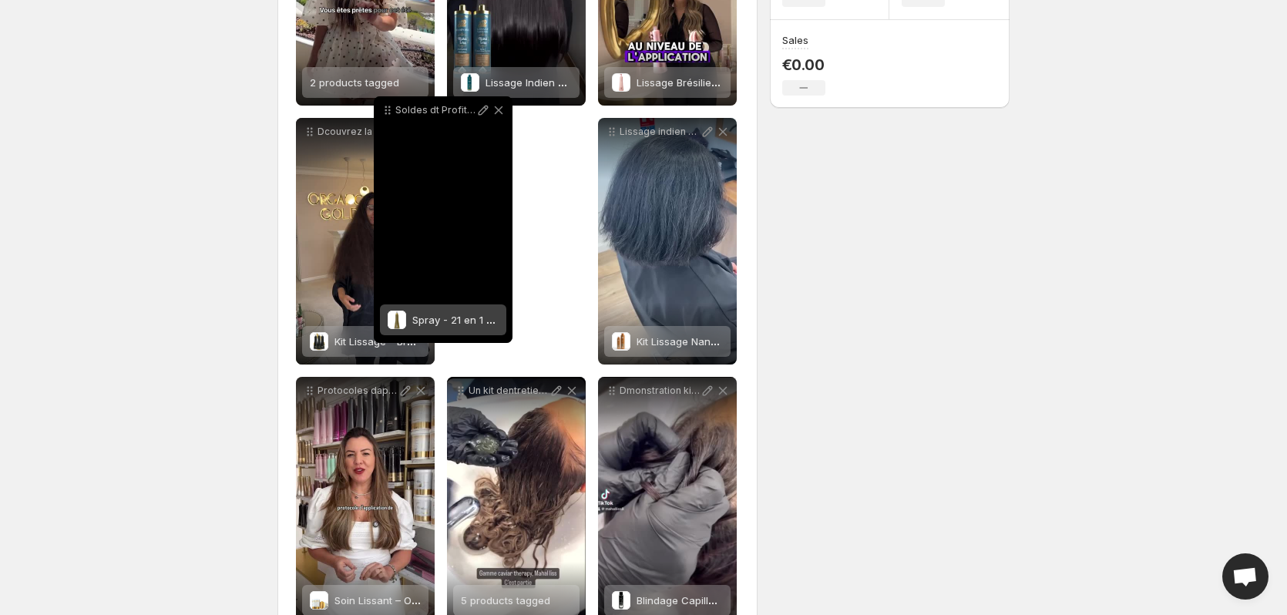
scroll to position [361, 0]
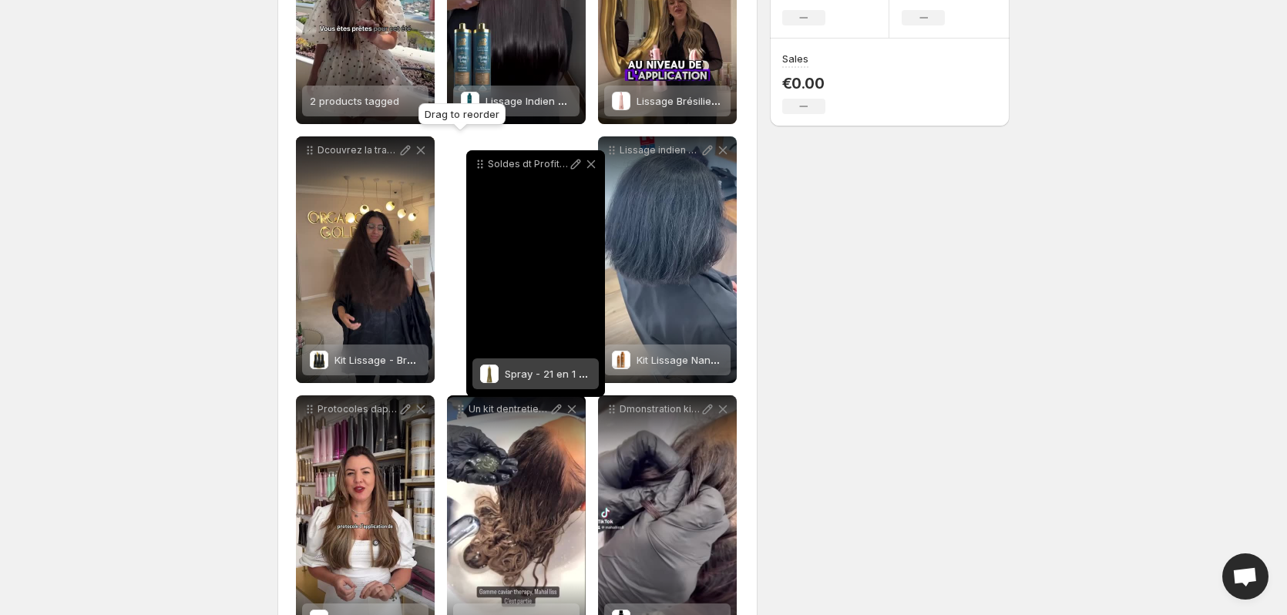
drag, startPoint x: 312, startPoint y: 516, endPoint x: 482, endPoint y: 163, distance: 391.9
click at [482, 163] on icon at bounding box center [482, 164] width 2 height 2
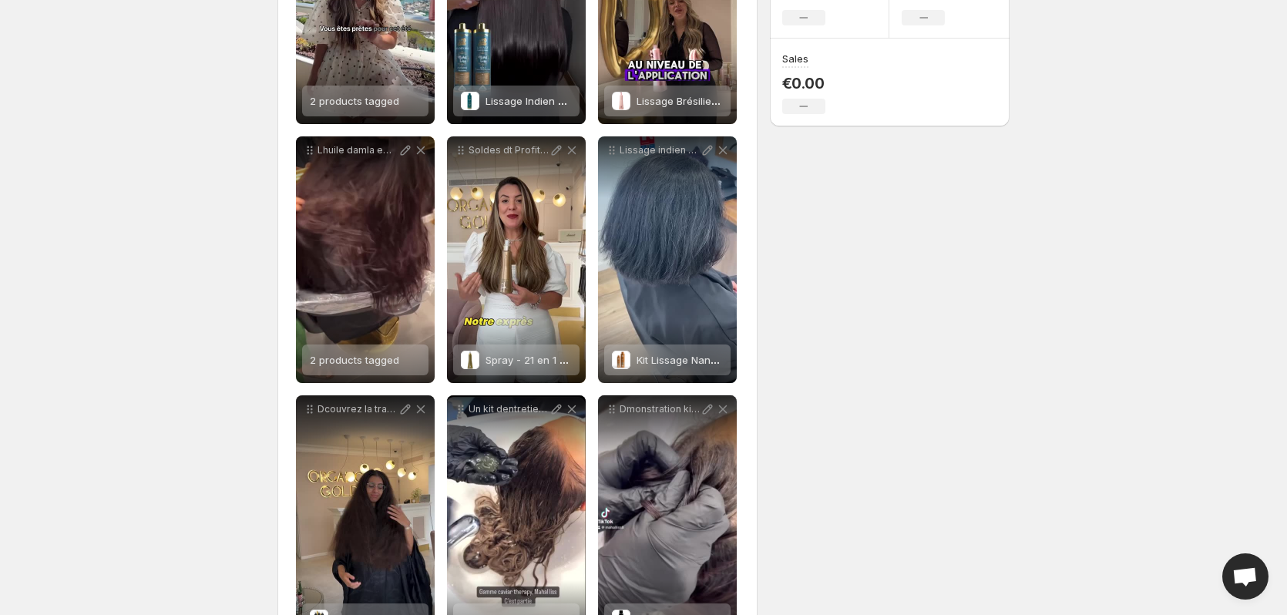
click at [941, 368] on div "**********" at bounding box center [637, 311] width 744 height 1253
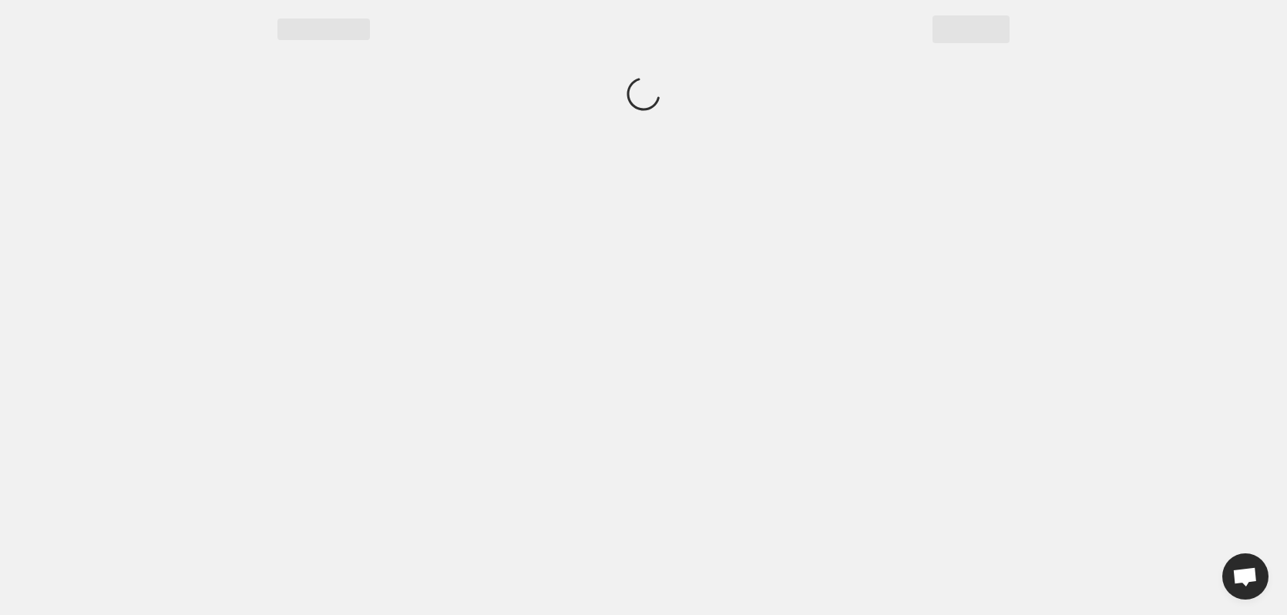
scroll to position [0, 0]
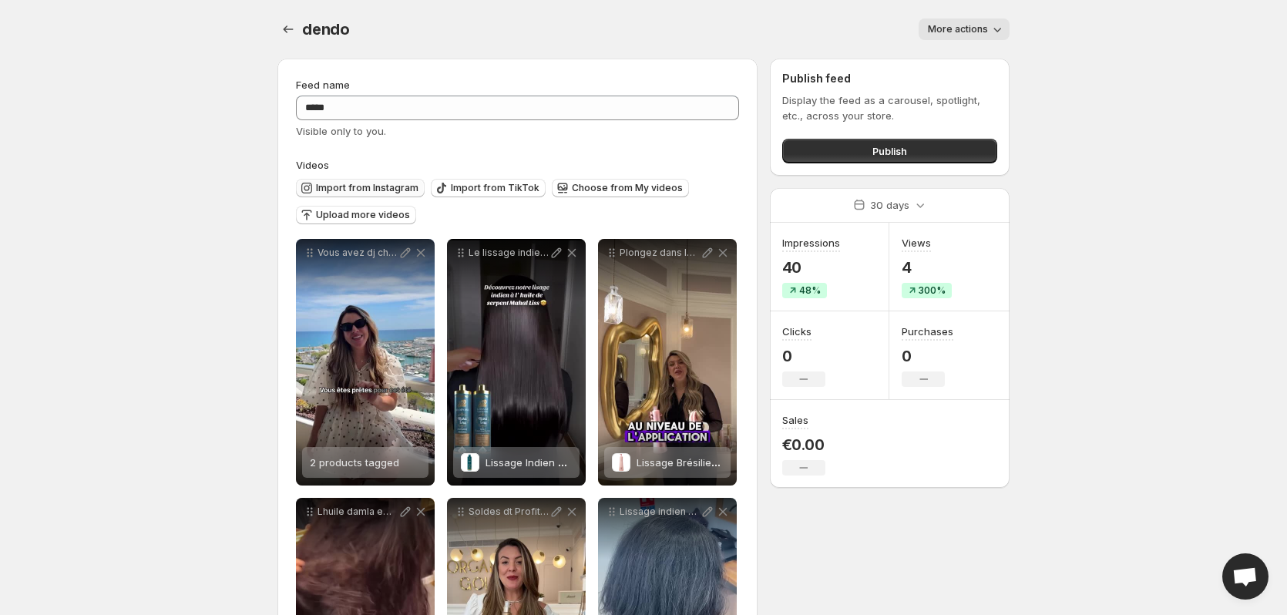
click at [399, 193] on span "Import from Instagram" at bounding box center [367, 188] width 102 height 12
click at [399, 183] on span "Import from Instagram" at bounding box center [367, 188] width 102 height 12
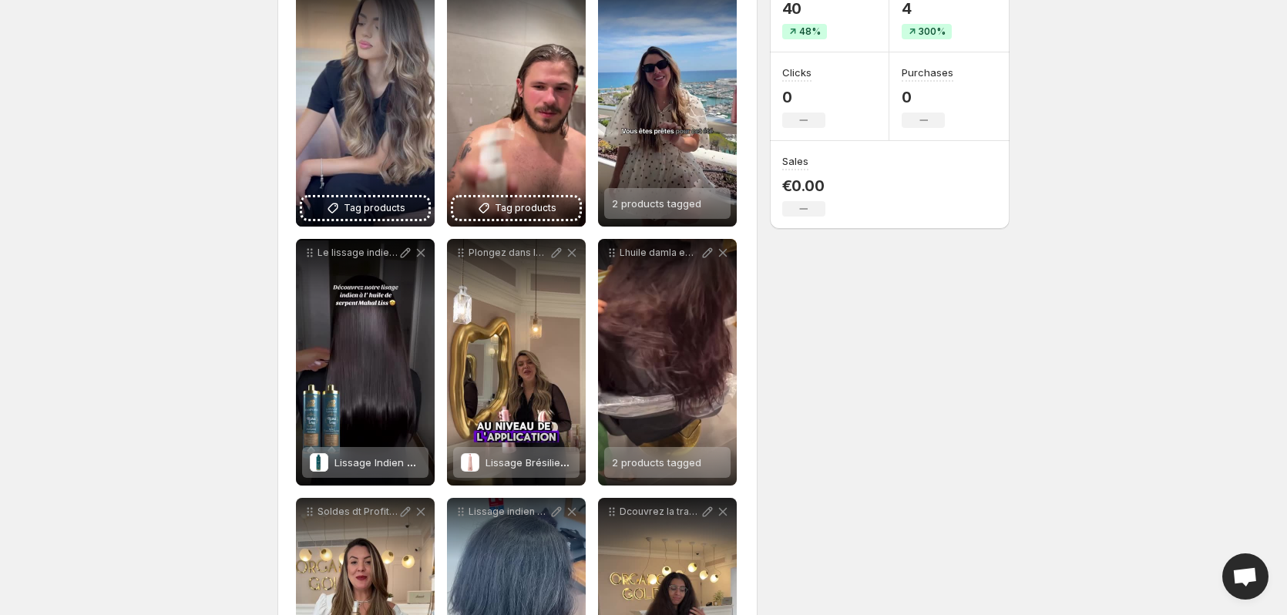
scroll to position [231, 0]
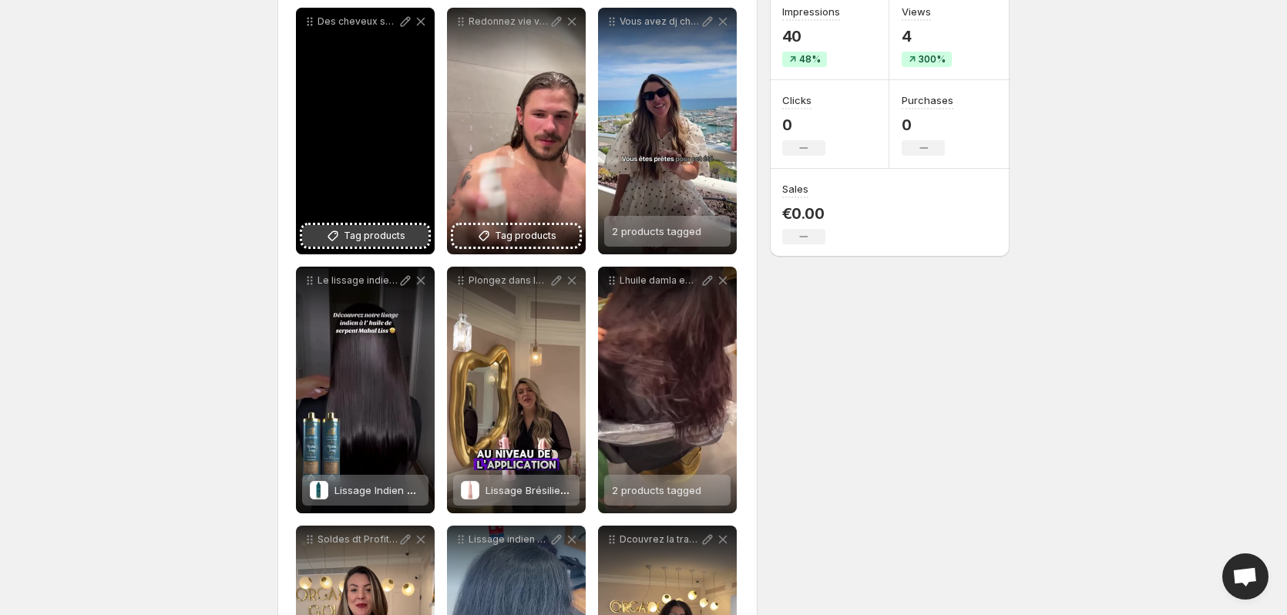
click at [354, 234] on span "Tag products" at bounding box center [375, 235] width 62 height 15
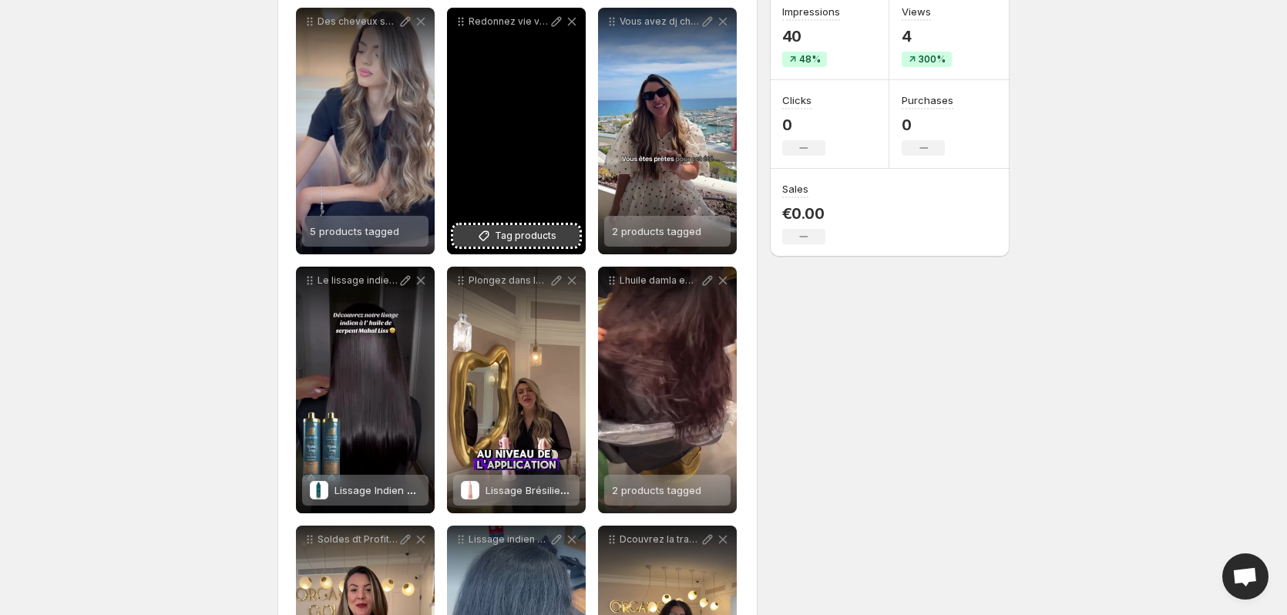
click at [519, 228] on span "Tag products" at bounding box center [526, 235] width 62 height 15
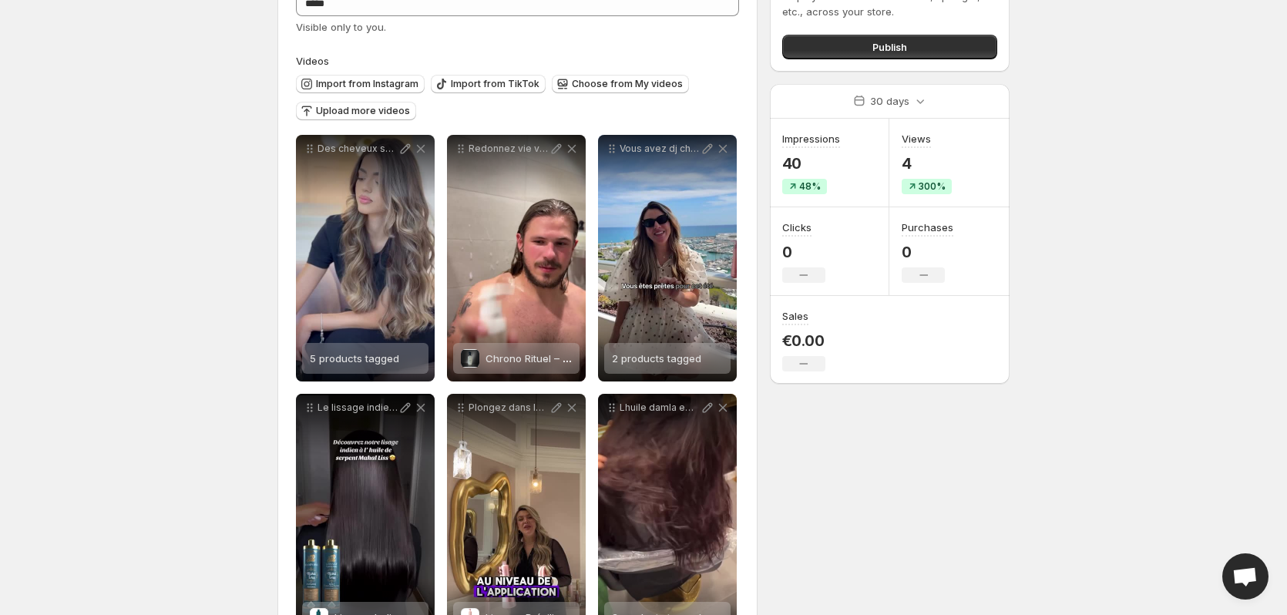
scroll to position [0, 0]
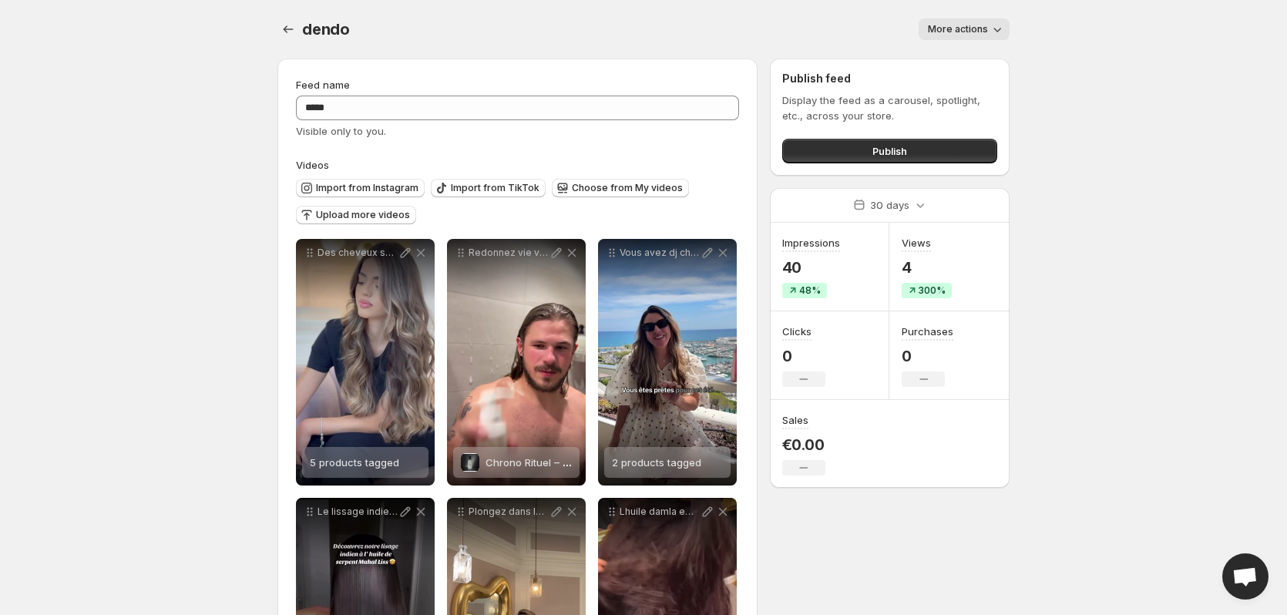
click at [149, 202] on body "**********" at bounding box center [643, 307] width 1287 height 615
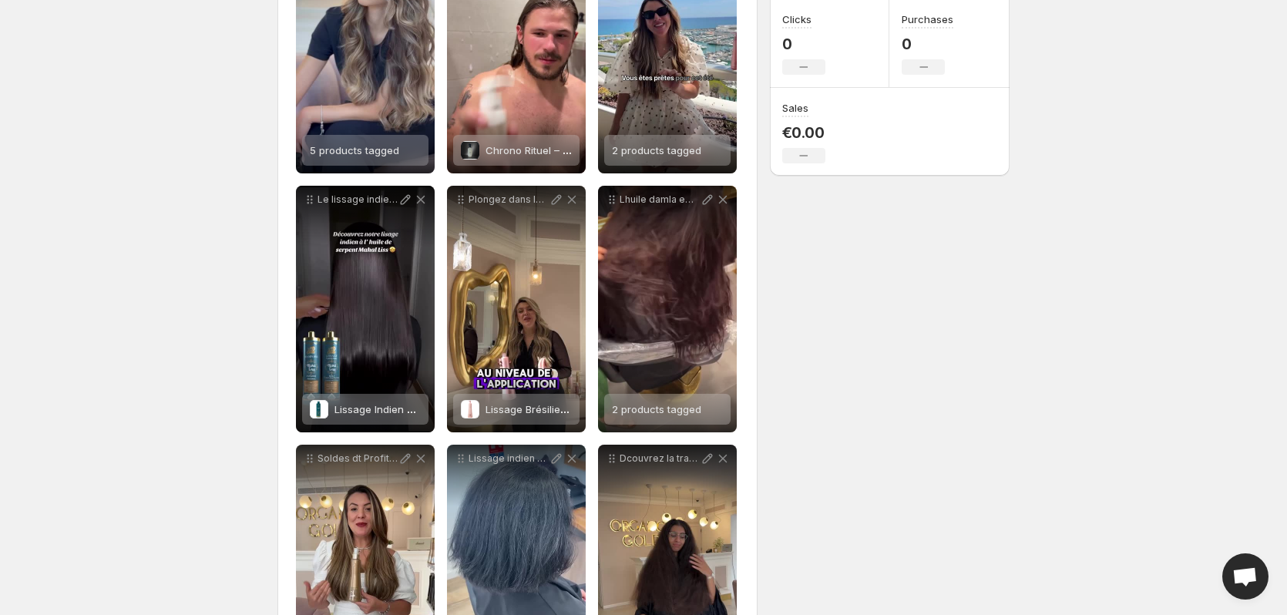
scroll to position [308, 0]
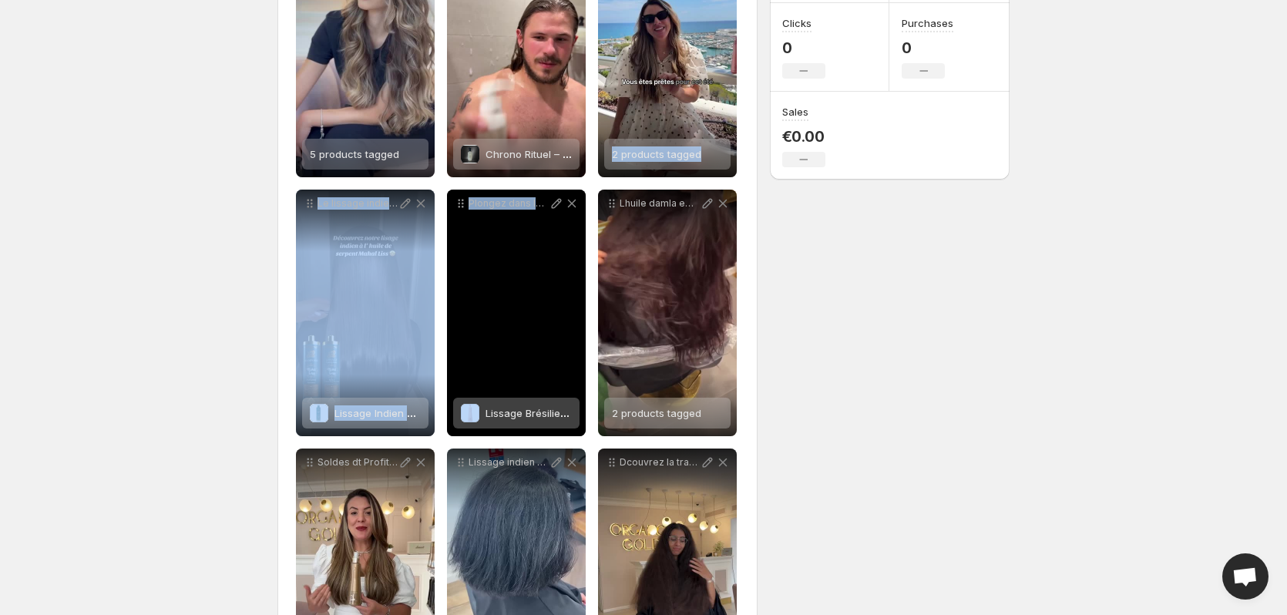
drag, startPoint x: 654, startPoint y: 53, endPoint x: 553, endPoint y: 236, distance: 208.7
click at [553, 237] on div "**********" at bounding box center [517, 442] width 443 height 1023
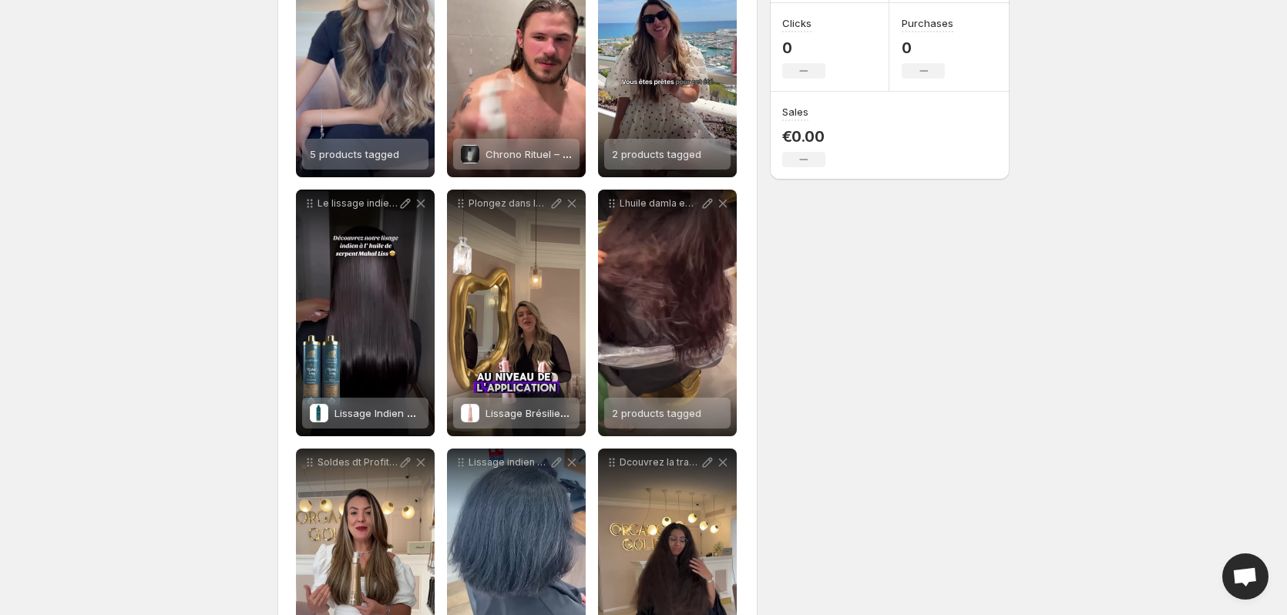
click at [930, 424] on div "**********" at bounding box center [637, 364] width 744 height 1253
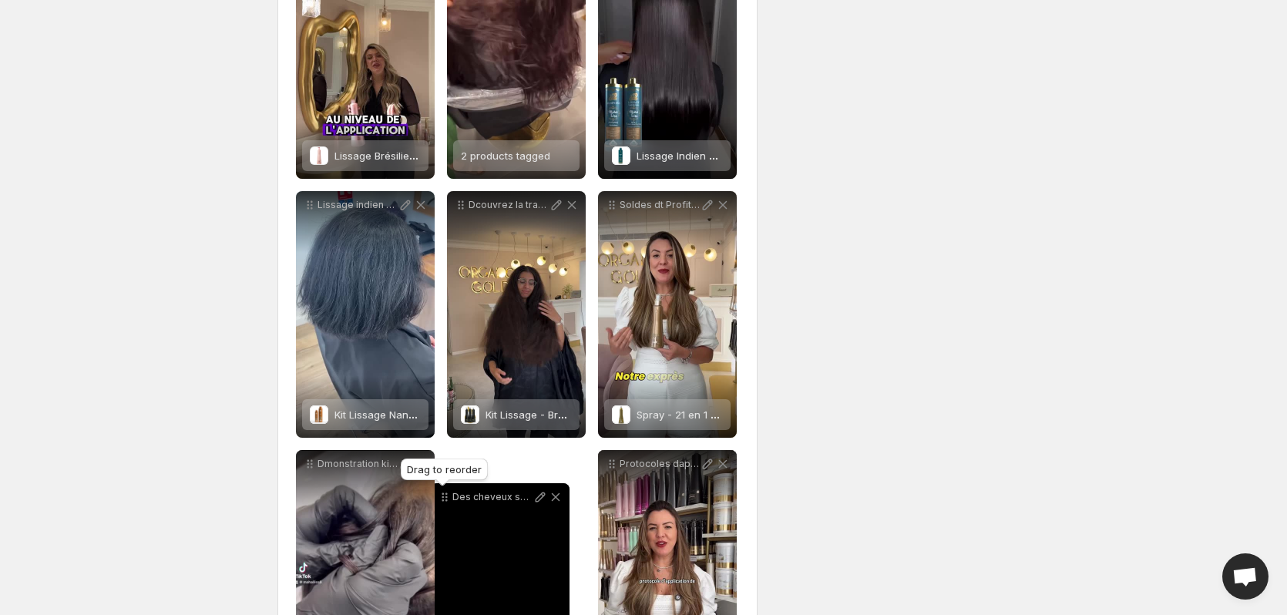
scroll to position [573, 0]
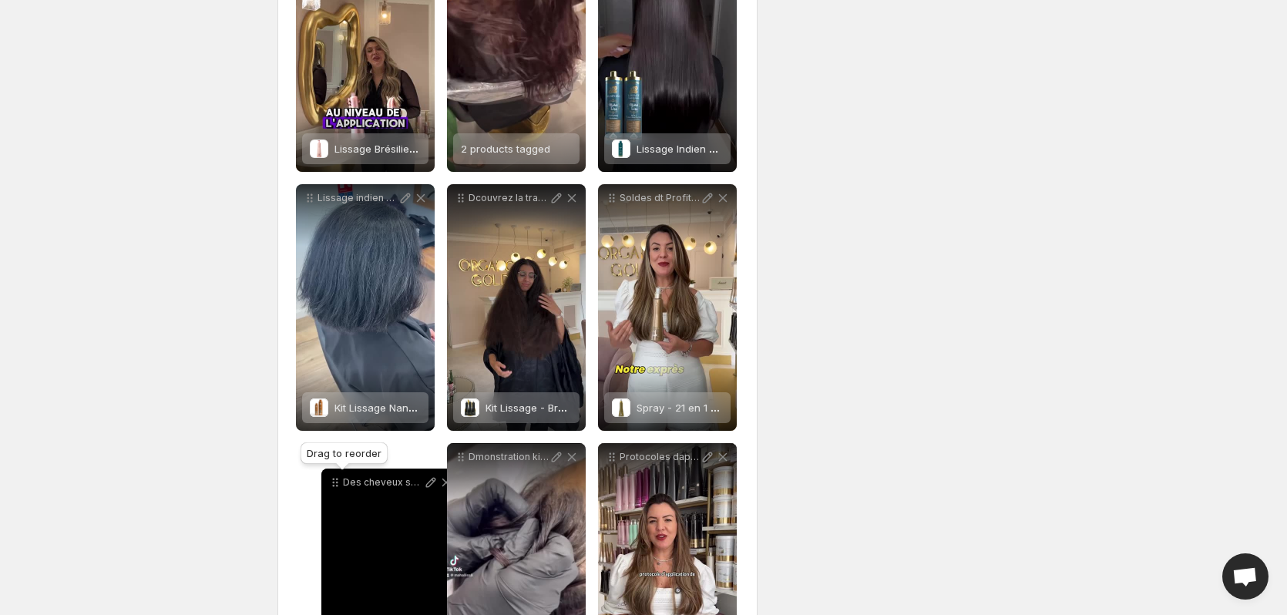
drag, startPoint x: 307, startPoint y: 98, endPoint x: 333, endPoint y: 482, distance: 384.6
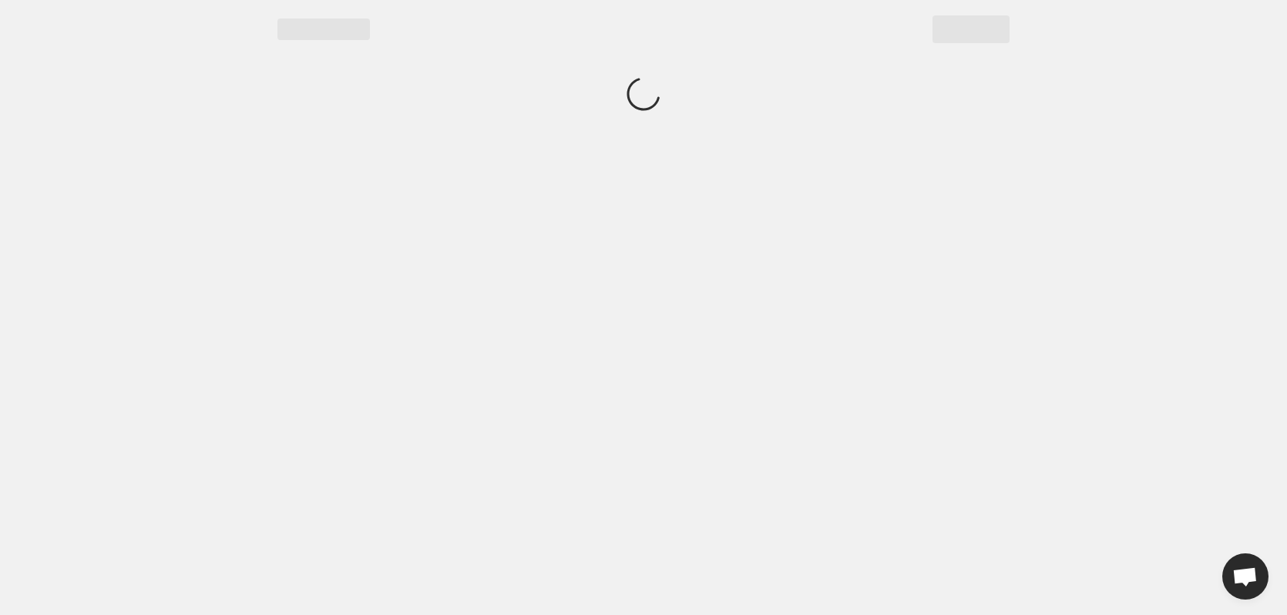
scroll to position [0, 0]
